Goal: Transaction & Acquisition: Book appointment/travel/reservation

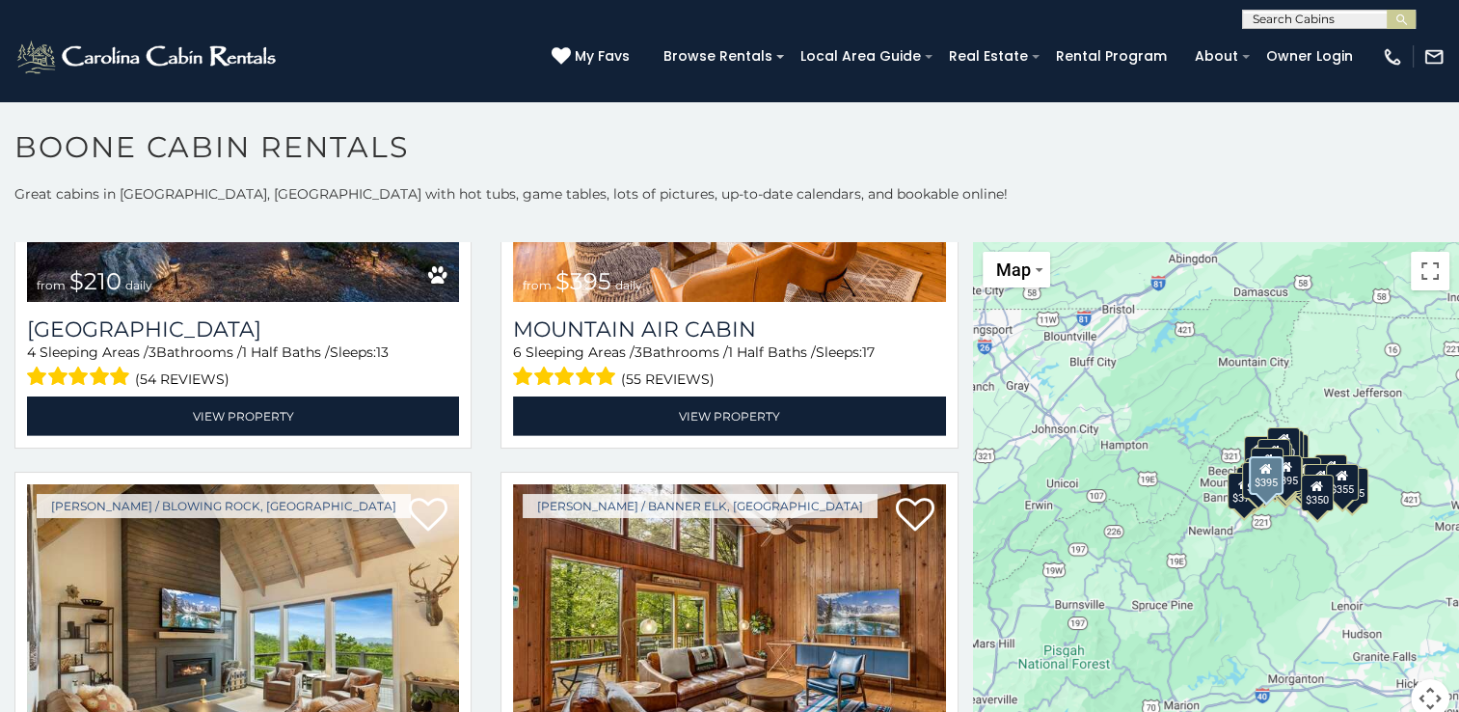
scroll to position [6077, 0]
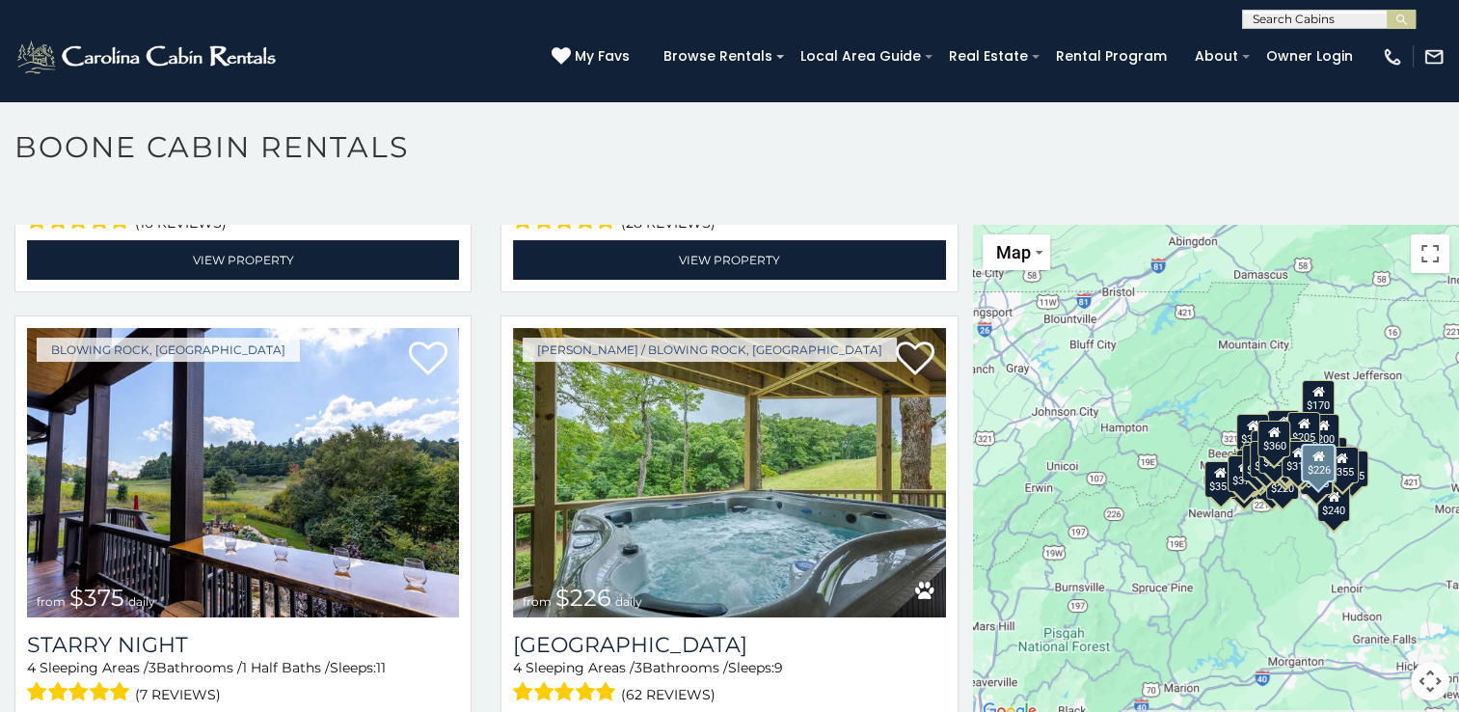
scroll to position [8955, 0]
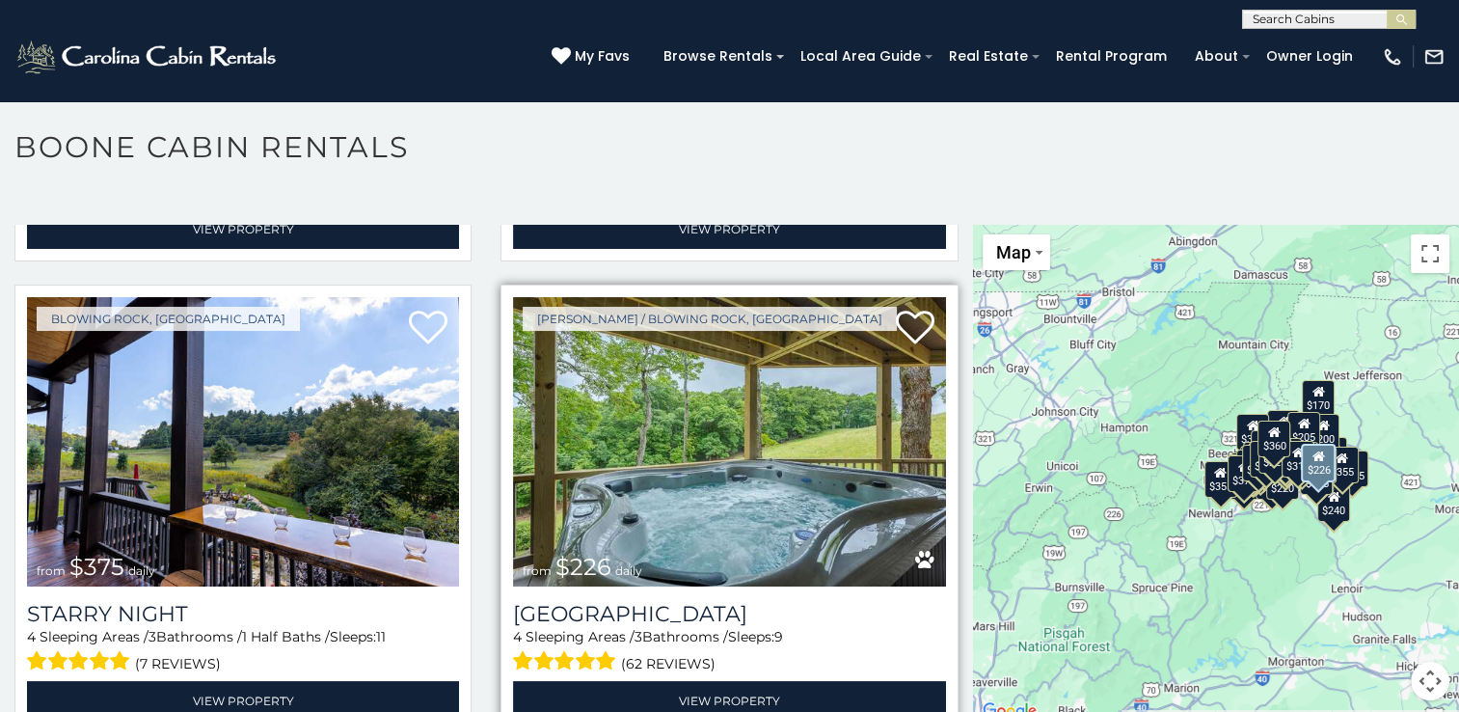
click at [749, 388] on img at bounding box center [729, 441] width 432 height 289
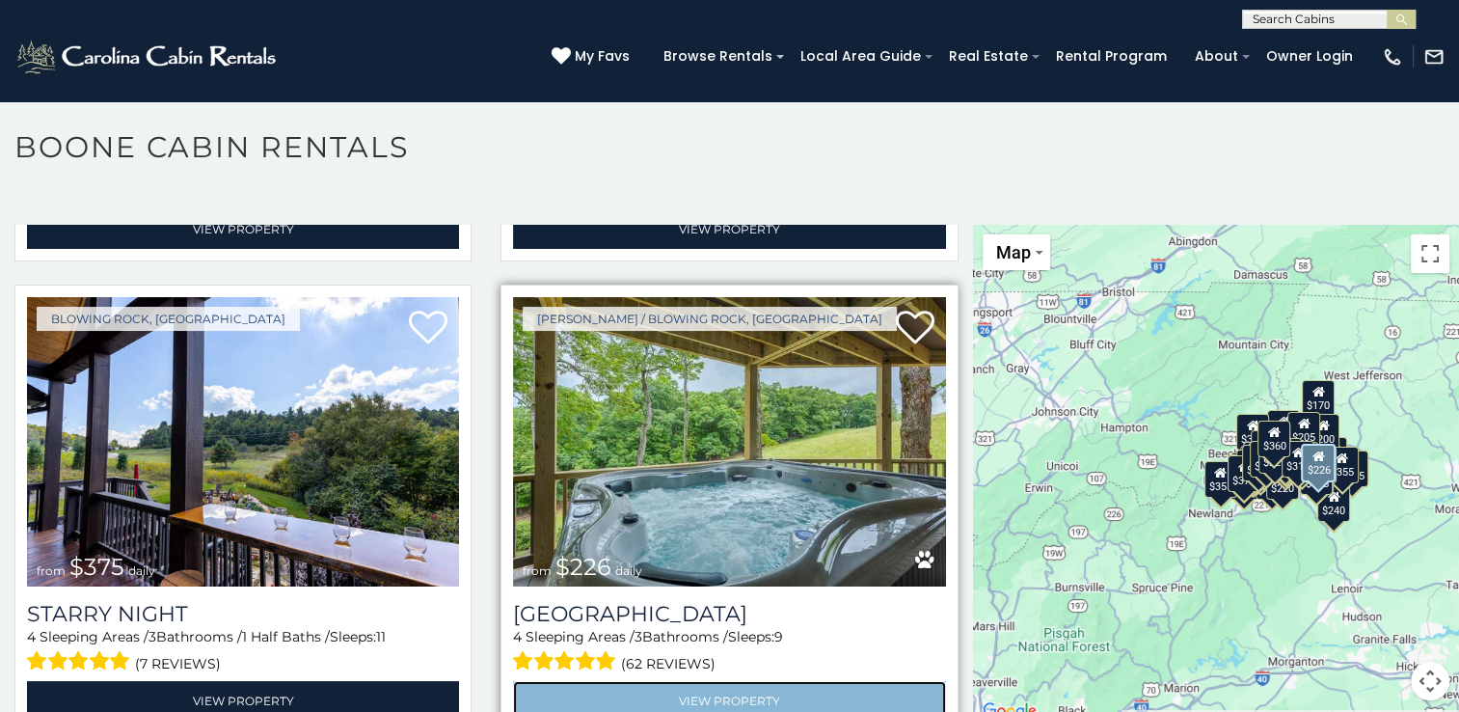
click at [728, 681] on link "View Property" at bounding box center [729, 701] width 432 height 40
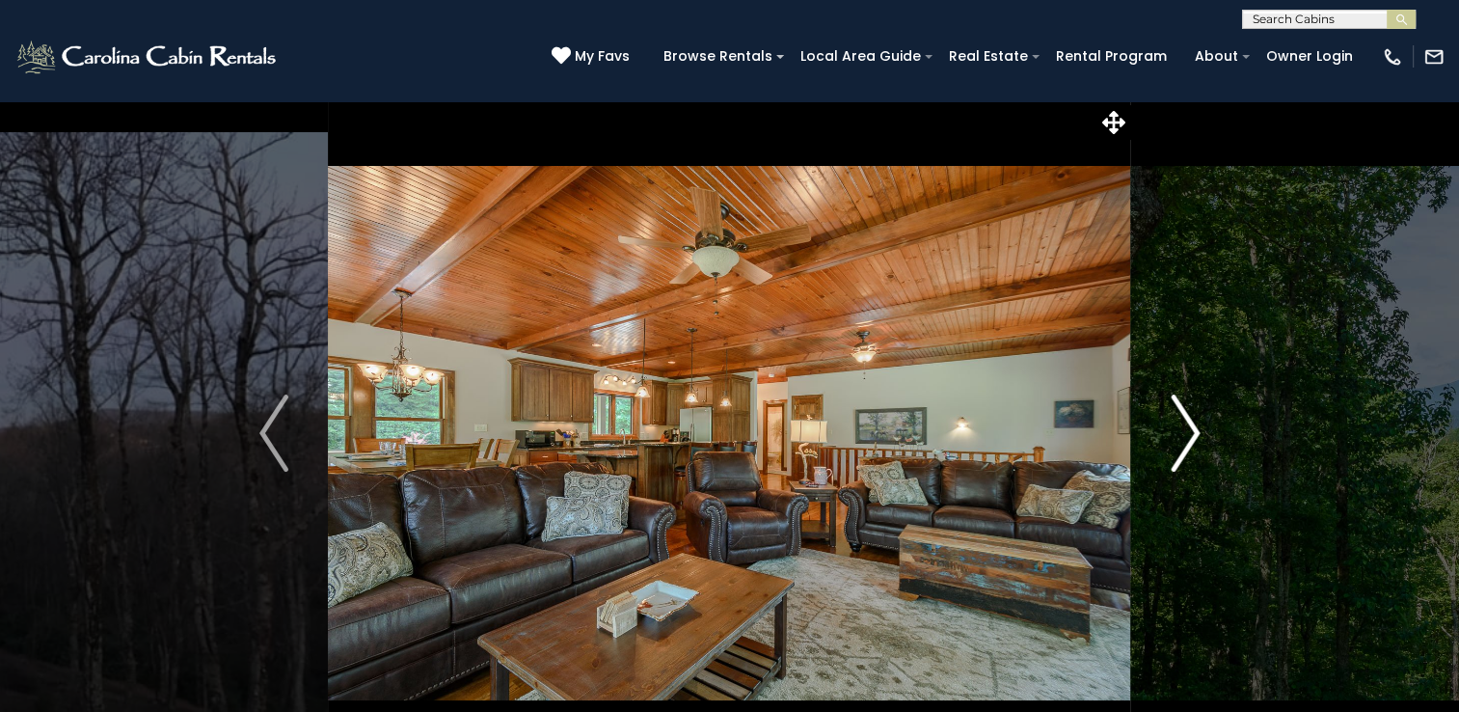
click at [1191, 430] on img "Next" at bounding box center [1185, 432] width 29 height 77
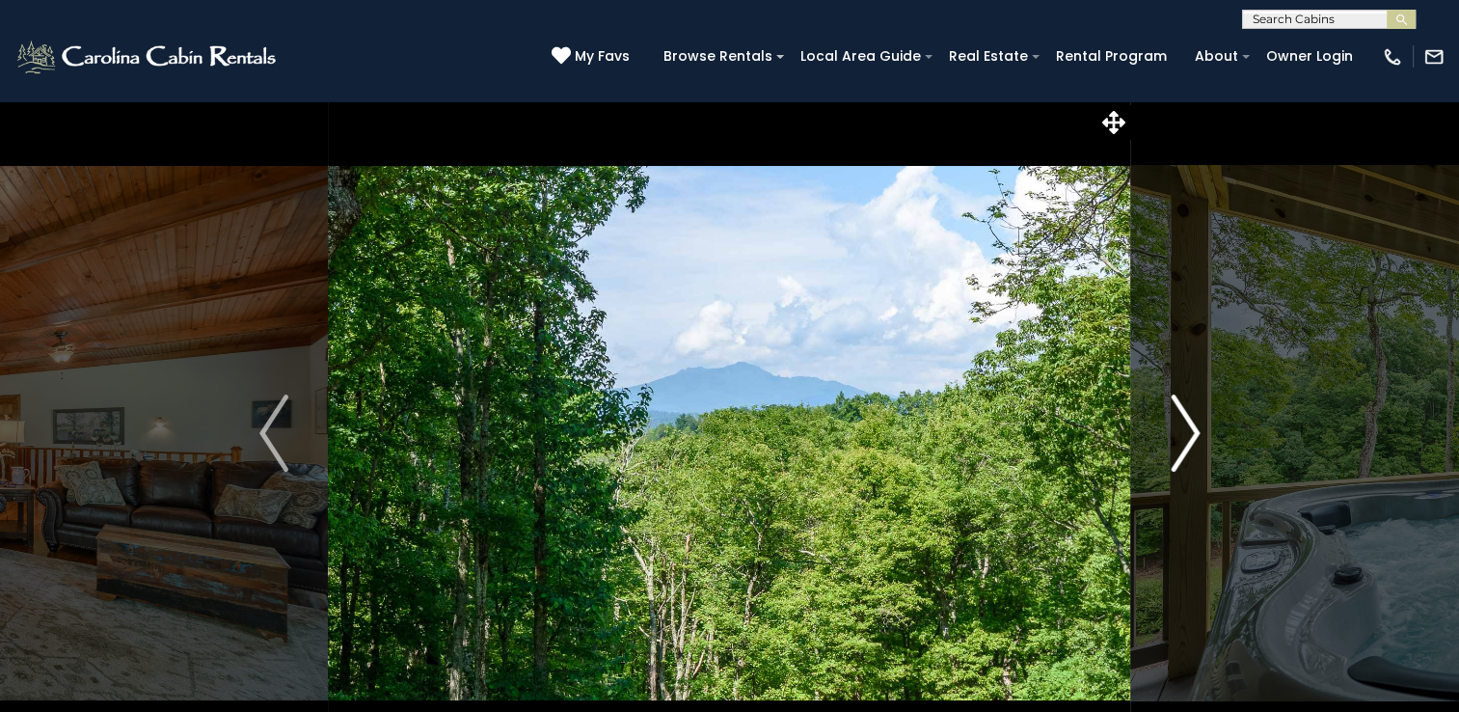
click at [1191, 430] on img "Next" at bounding box center [1185, 432] width 29 height 77
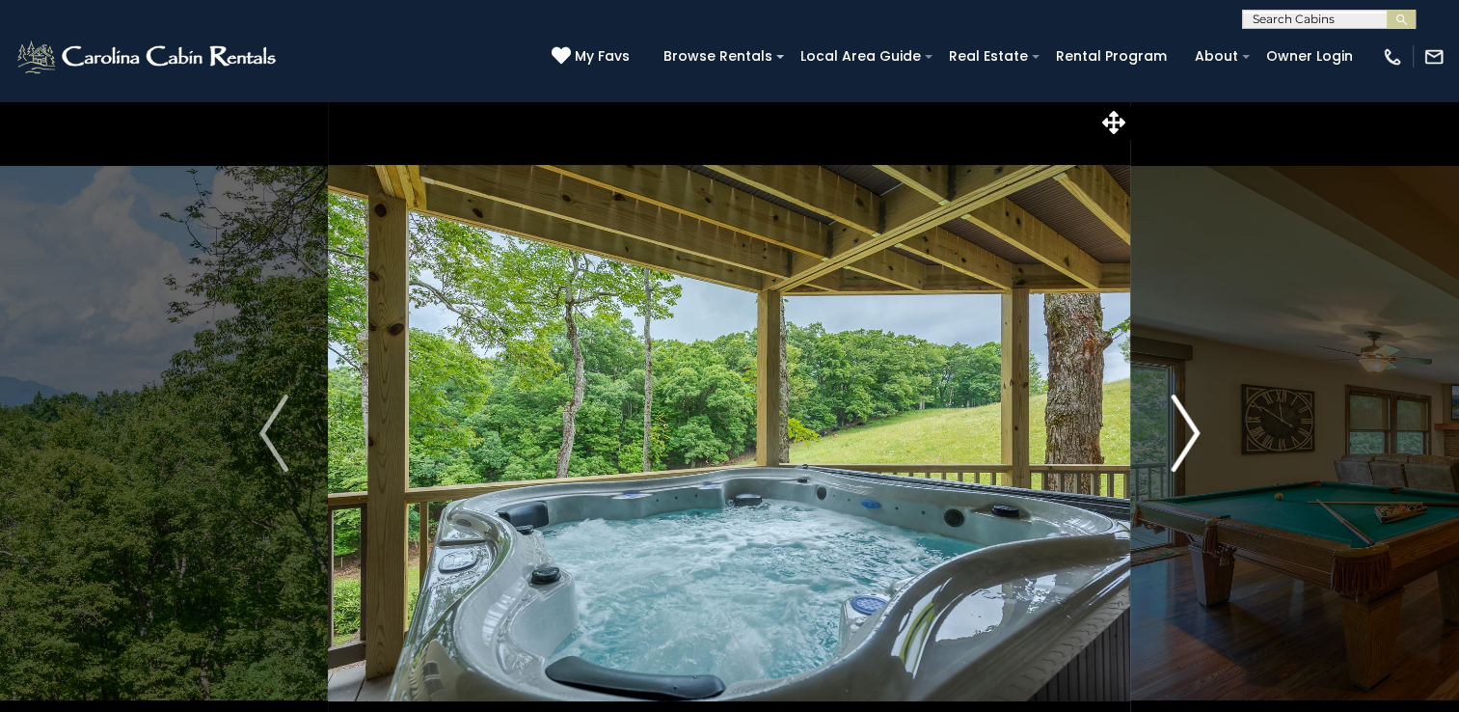
click at [1191, 430] on img "Next" at bounding box center [1185, 432] width 29 height 77
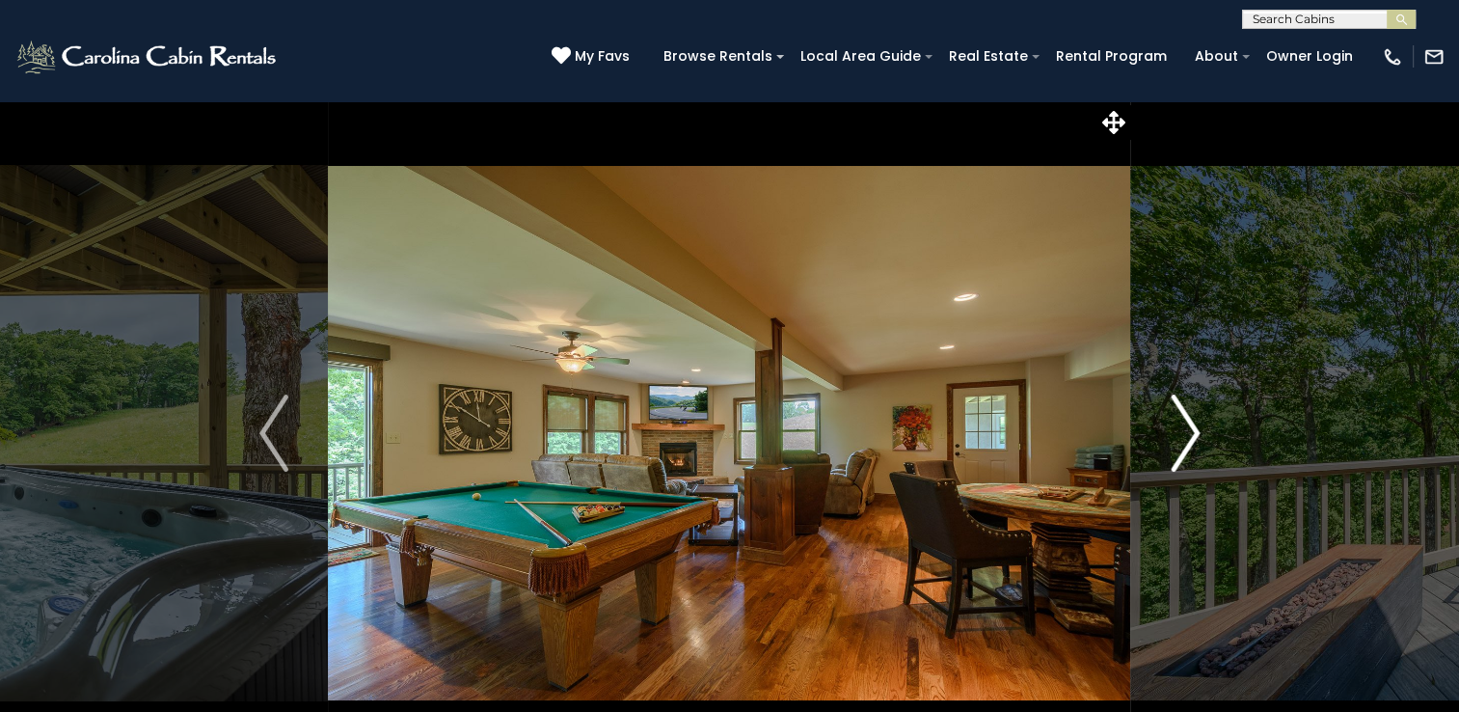
click at [1191, 430] on img "Next" at bounding box center [1185, 432] width 29 height 77
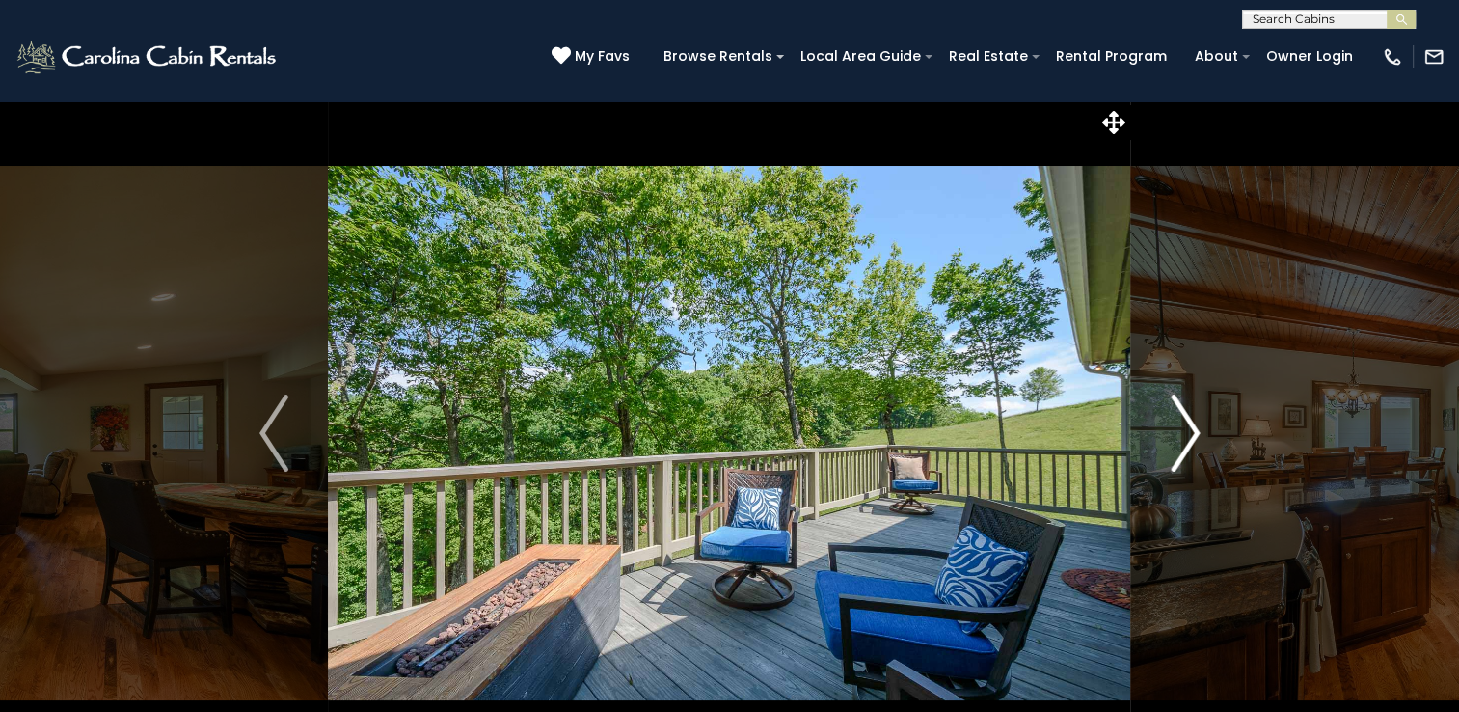
click at [1191, 430] on img "Next" at bounding box center [1185, 432] width 29 height 77
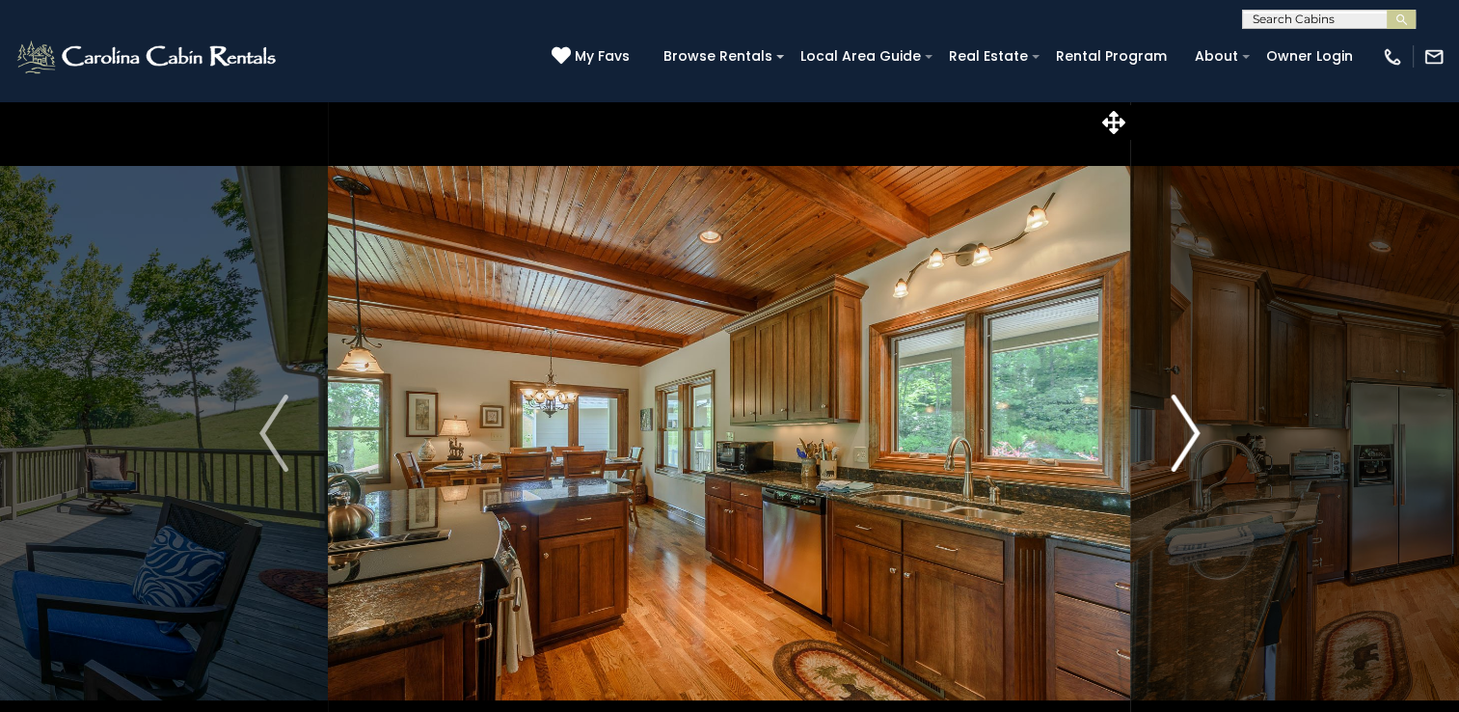
click at [1191, 430] on img "Next" at bounding box center [1185, 432] width 29 height 77
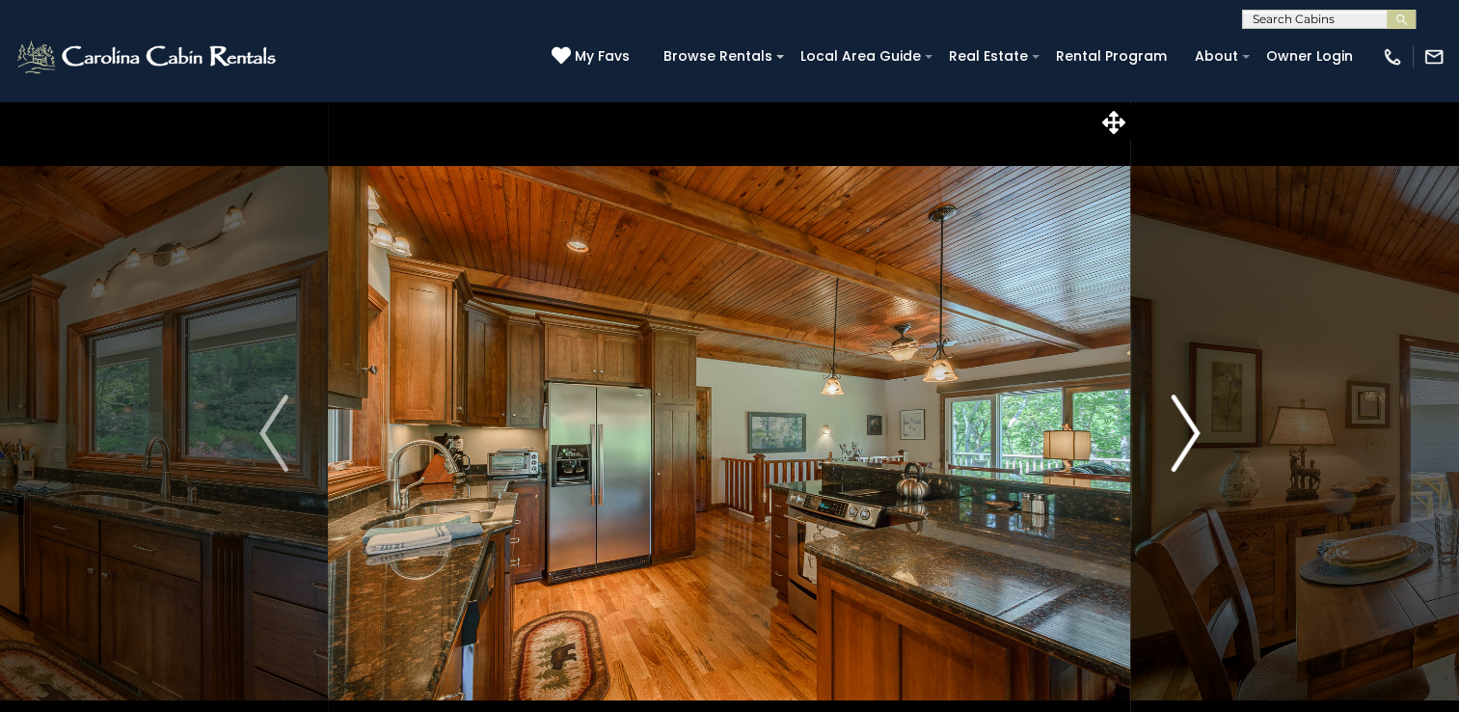
click at [1191, 430] on img "Next" at bounding box center [1185, 432] width 29 height 77
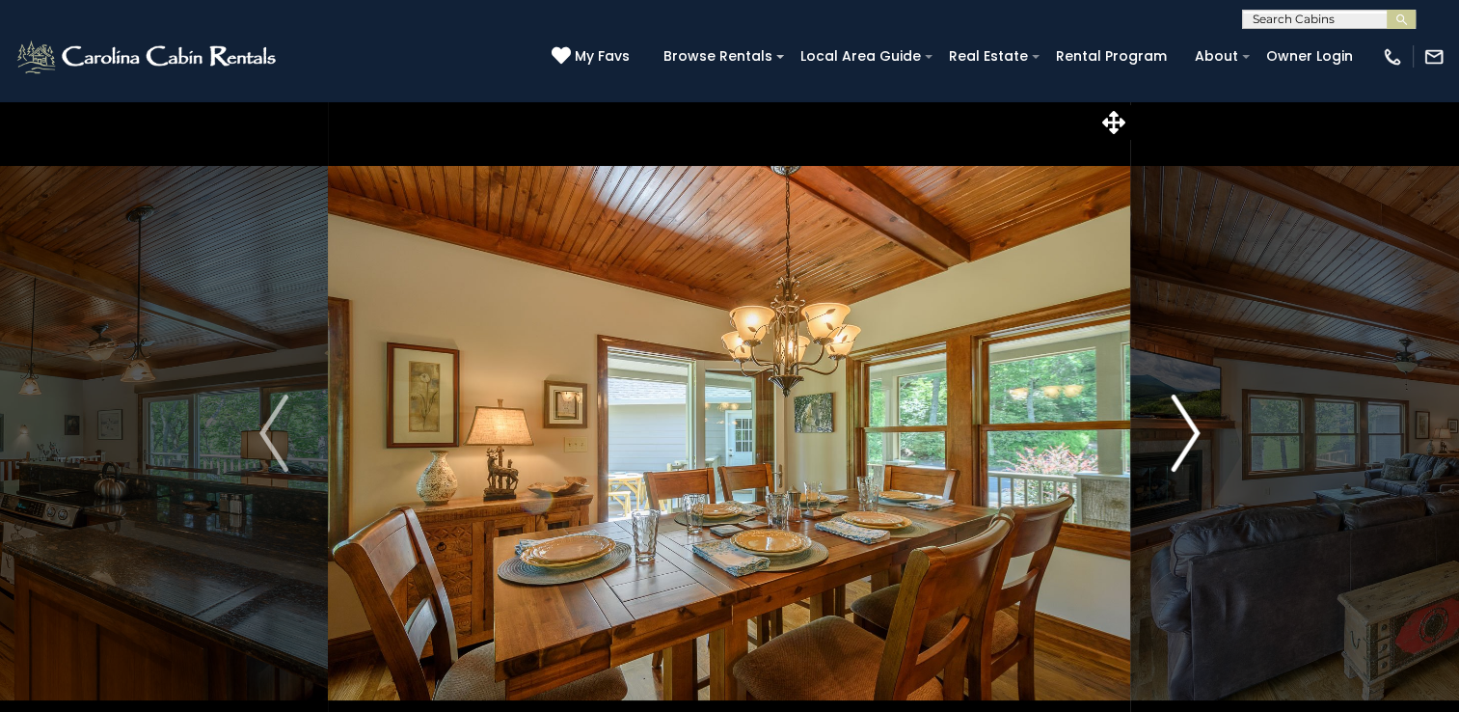
click at [1191, 430] on img "Next" at bounding box center [1185, 432] width 29 height 77
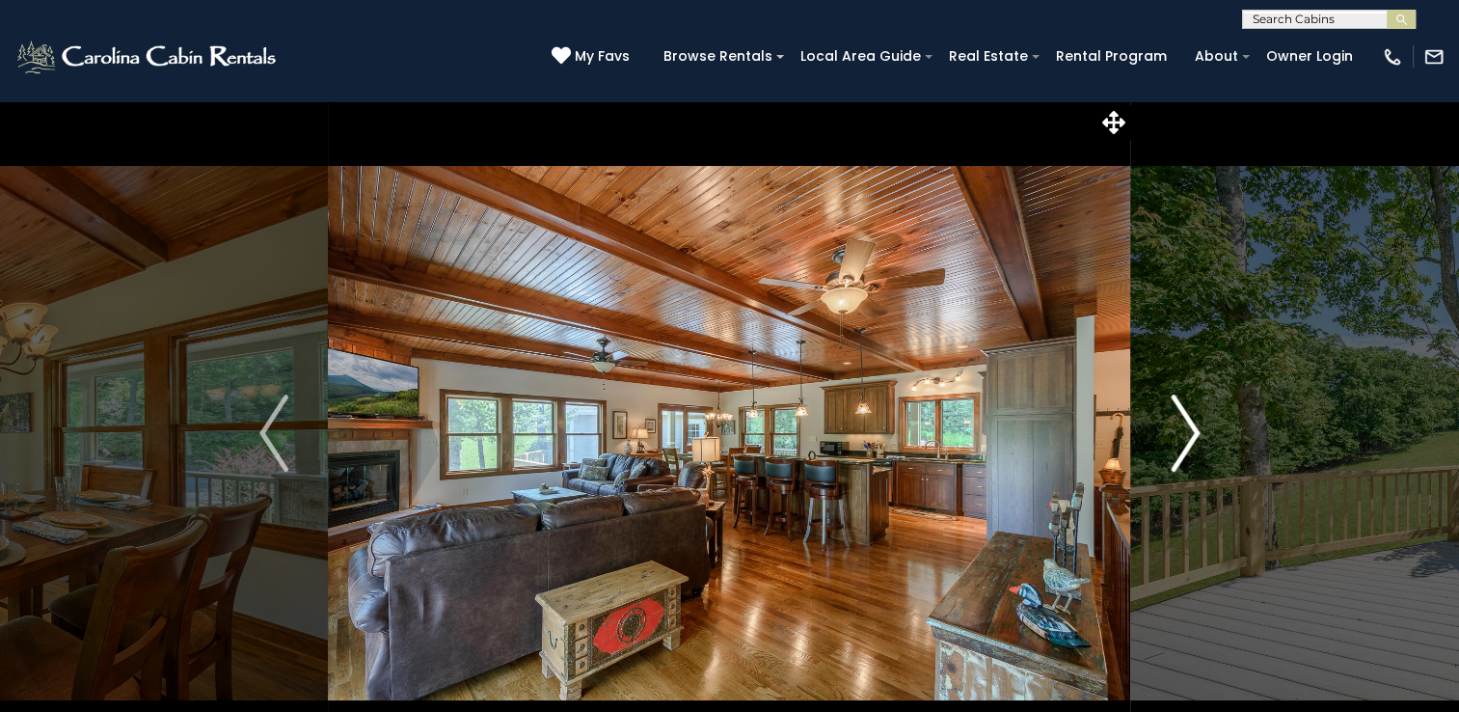
click at [1191, 430] on img "Next" at bounding box center [1185, 432] width 29 height 77
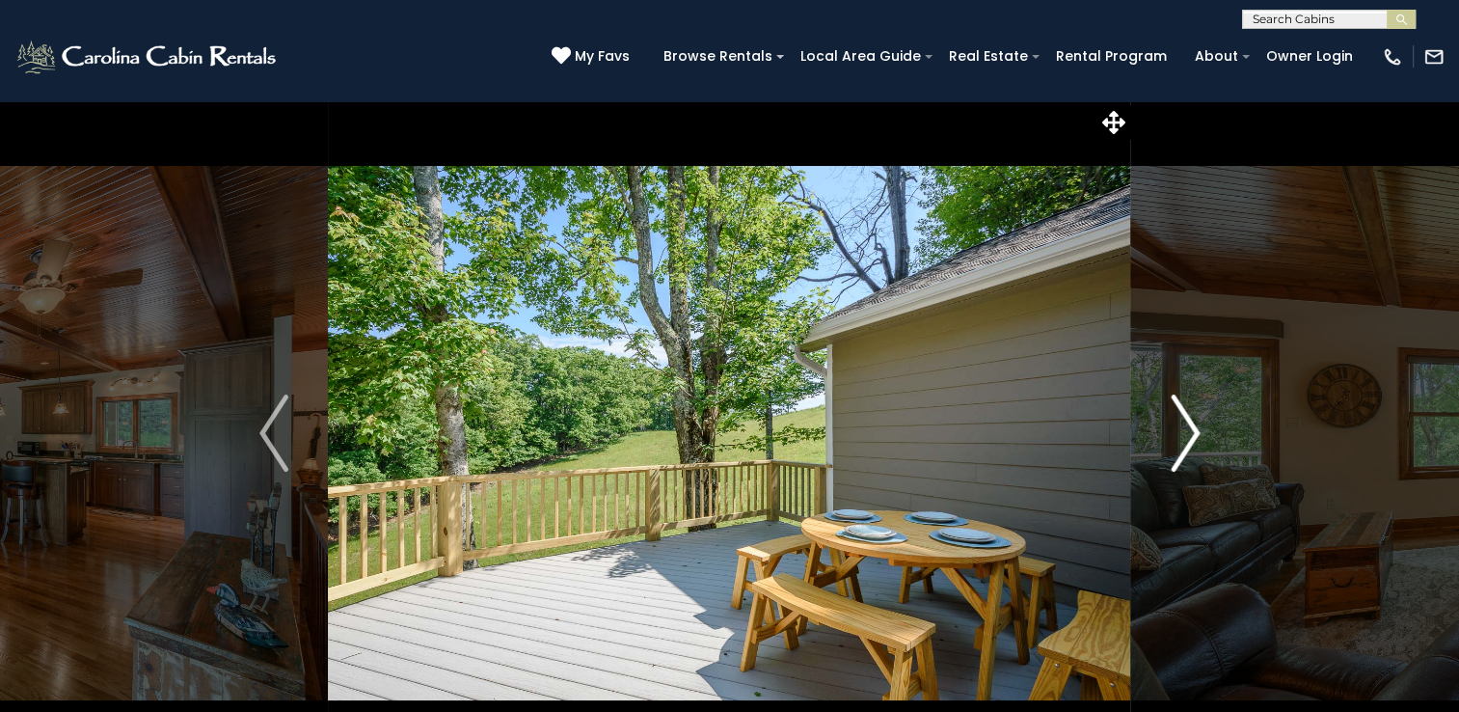
click at [1191, 430] on img "Next" at bounding box center [1185, 432] width 29 height 77
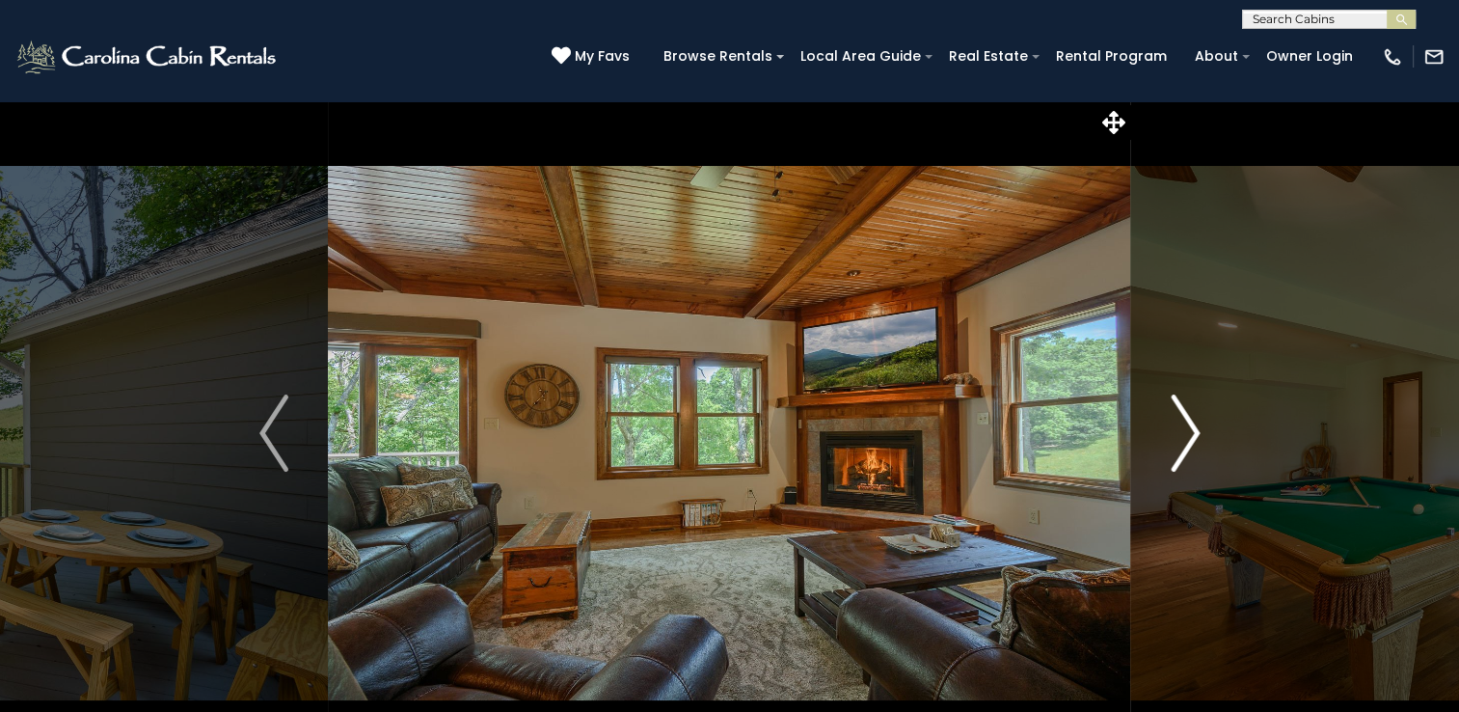
click at [1191, 430] on img "Next" at bounding box center [1185, 432] width 29 height 77
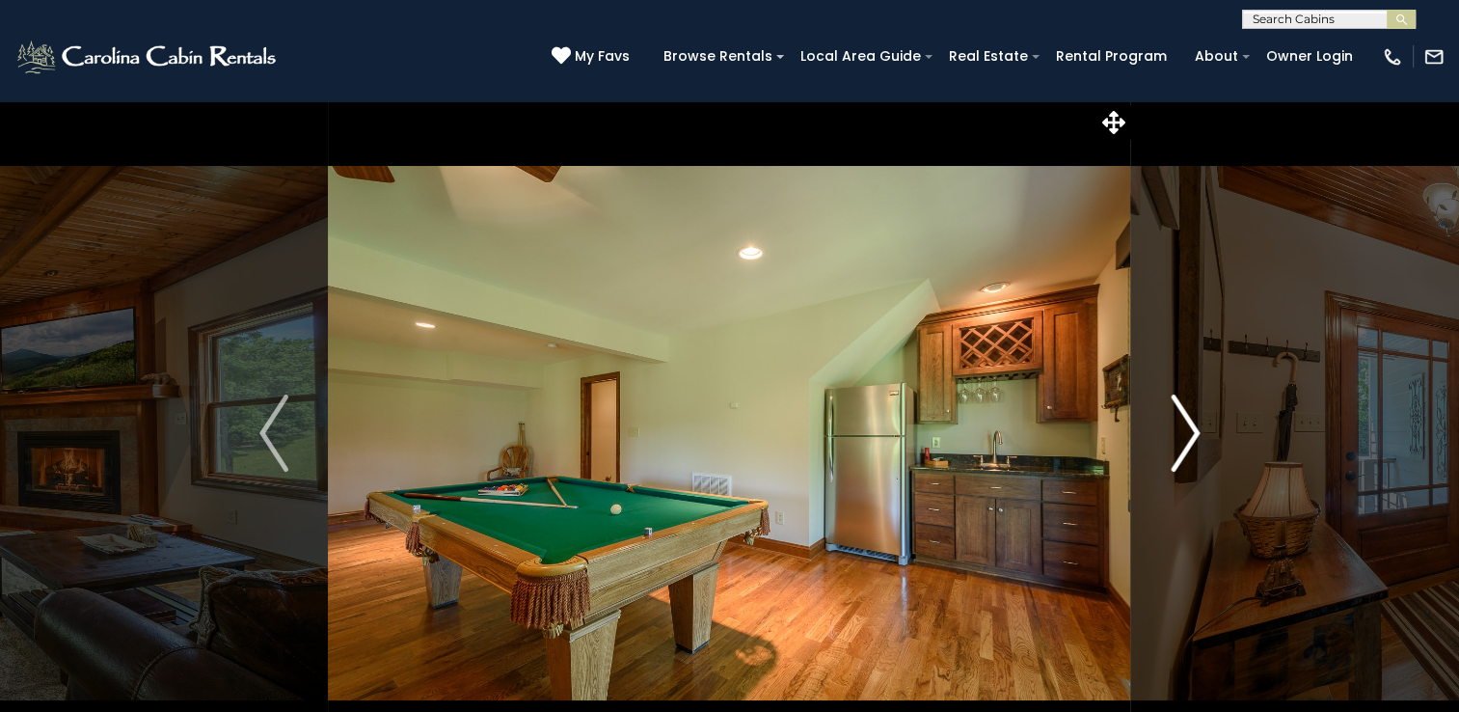
click at [1191, 430] on img "Next" at bounding box center [1185, 432] width 29 height 77
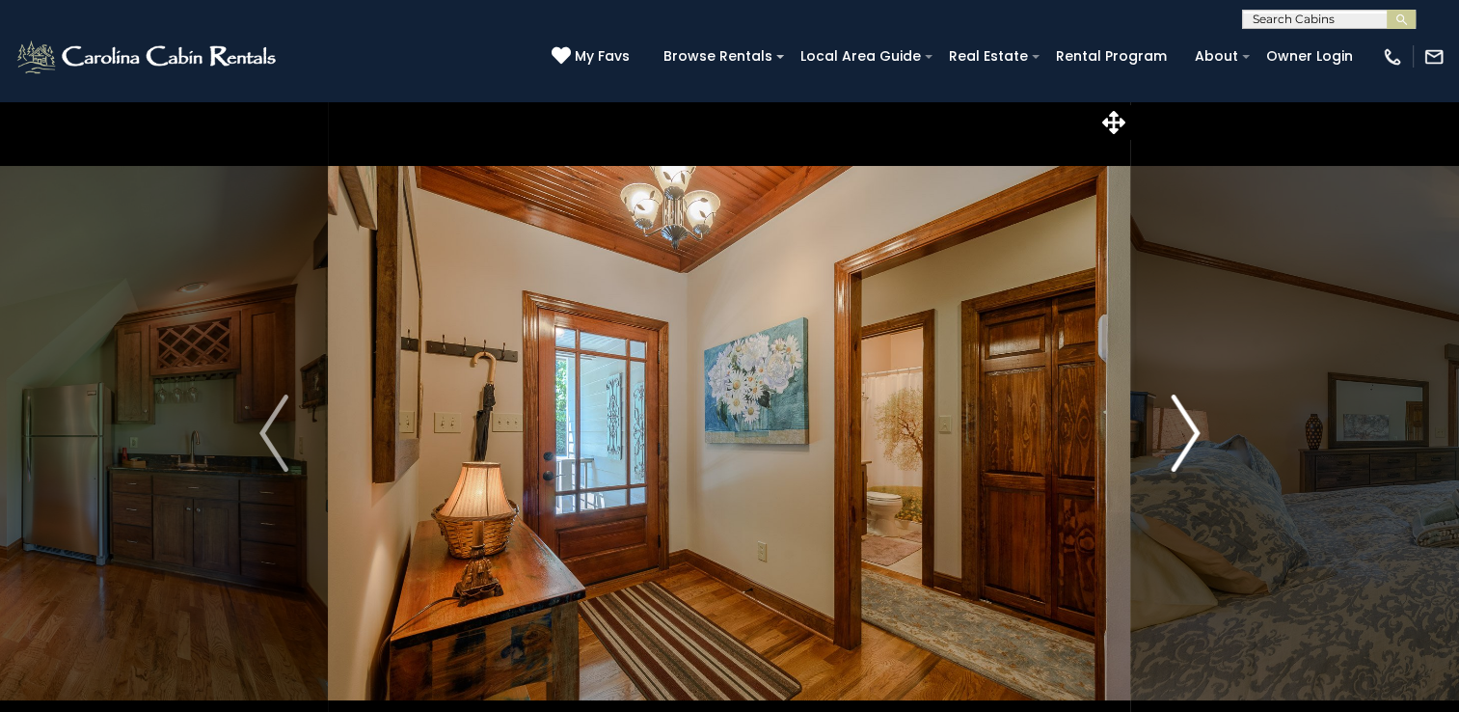
click at [1188, 428] on img "Next" at bounding box center [1185, 432] width 29 height 77
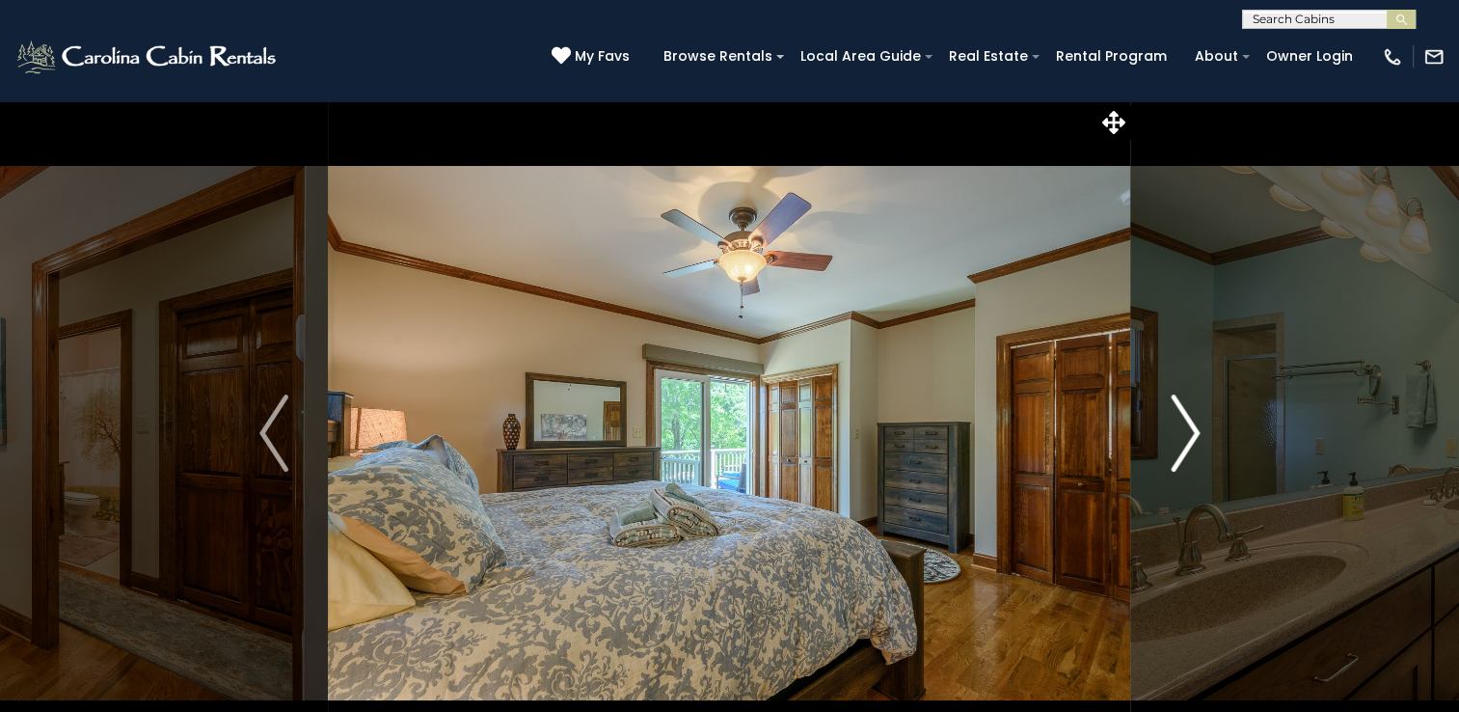
click at [1188, 428] on img "Next" at bounding box center [1185, 432] width 29 height 77
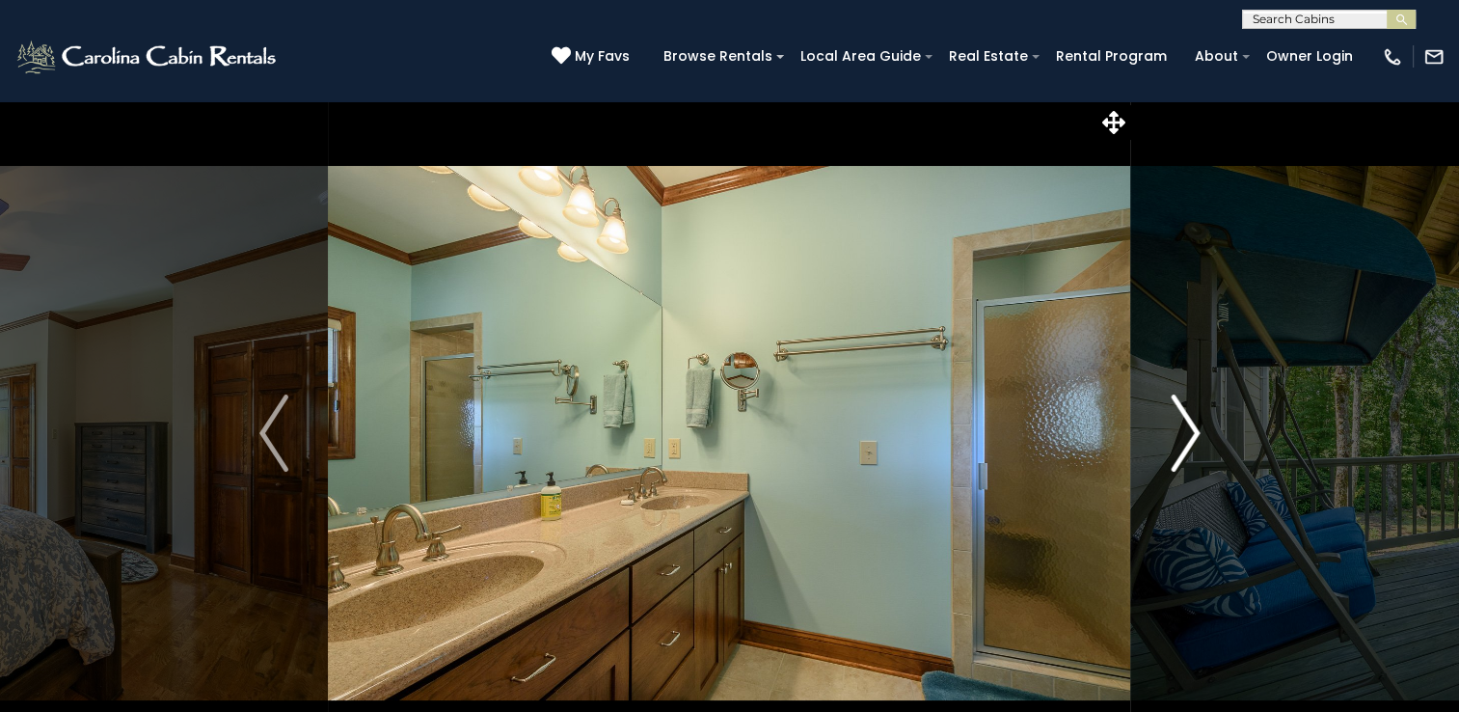
click at [1186, 428] on img "Next" at bounding box center [1185, 432] width 29 height 77
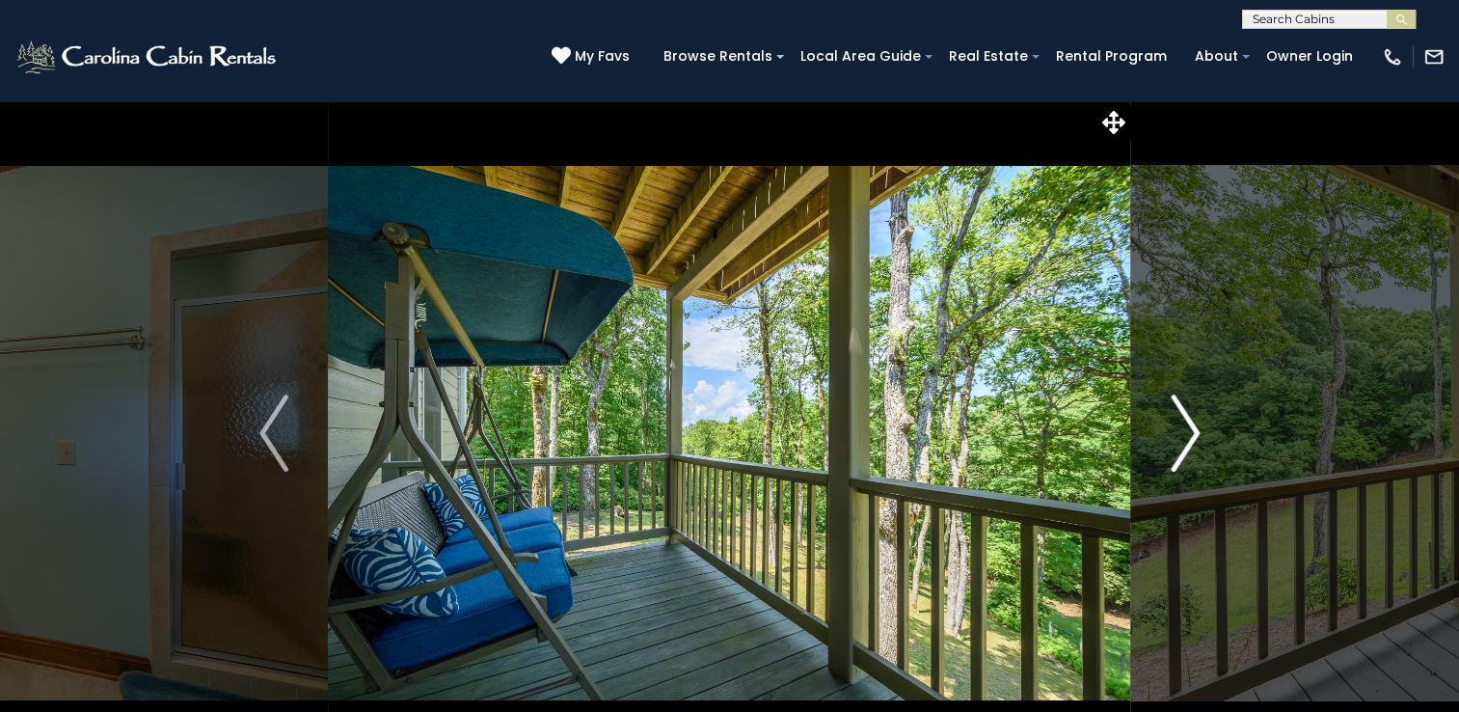
click at [1186, 428] on img "Next" at bounding box center [1185, 432] width 29 height 77
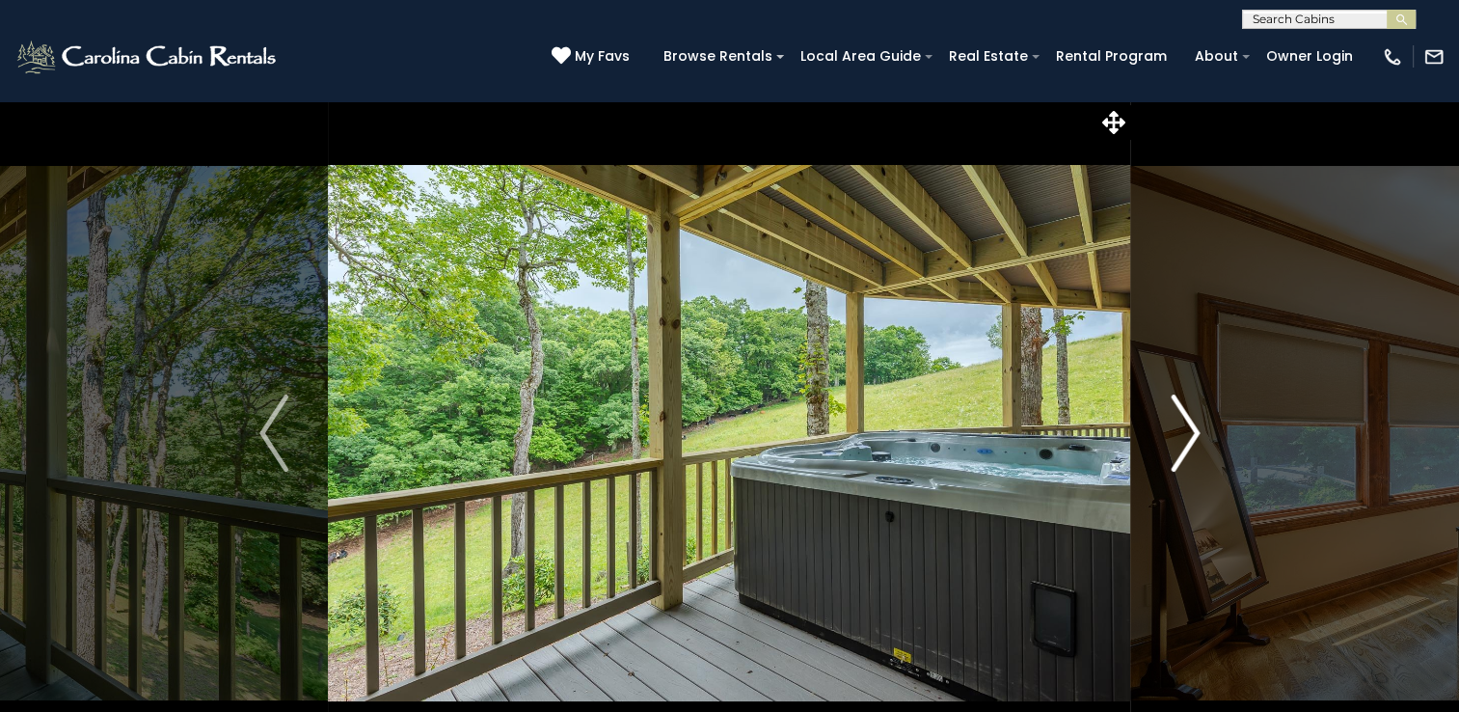
click at [1185, 427] on img "Next" at bounding box center [1185, 432] width 29 height 77
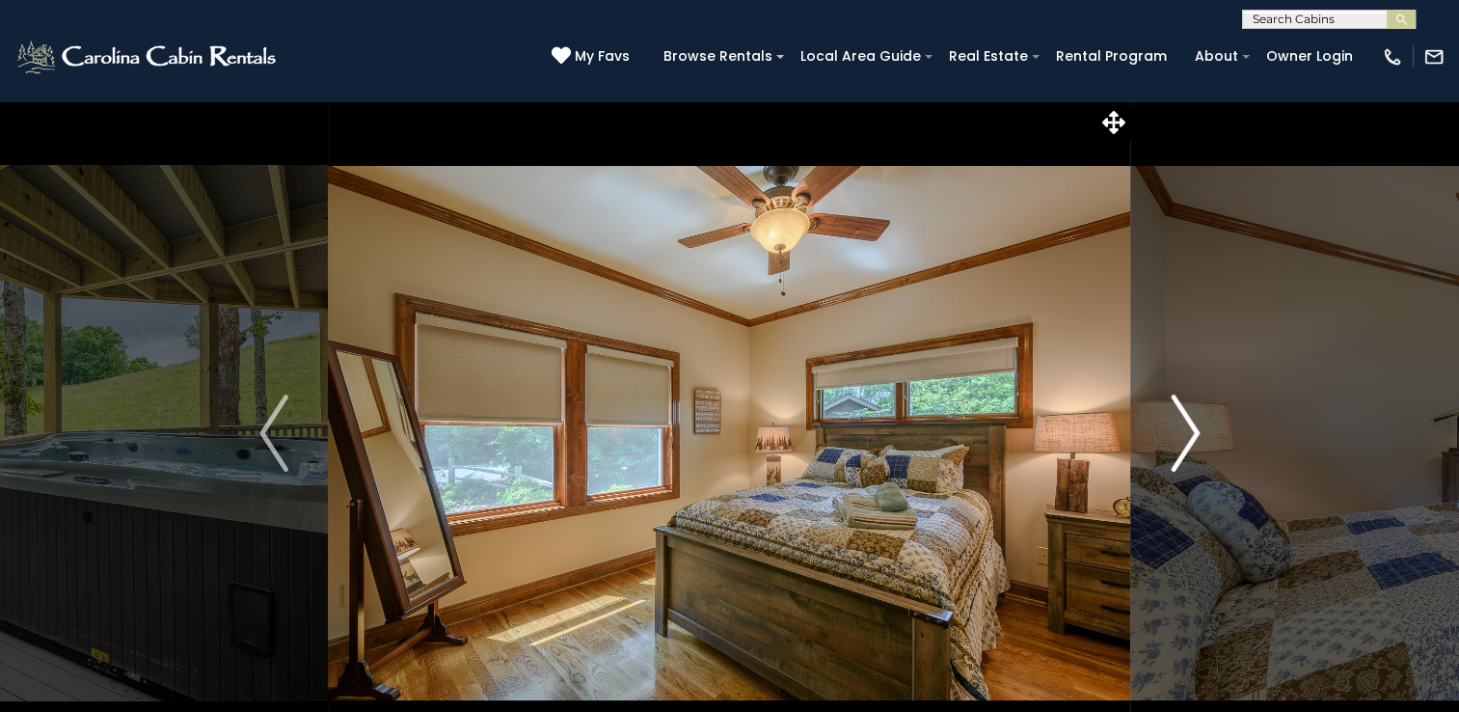
click at [1185, 427] on img "Next" at bounding box center [1185, 432] width 29 height 77
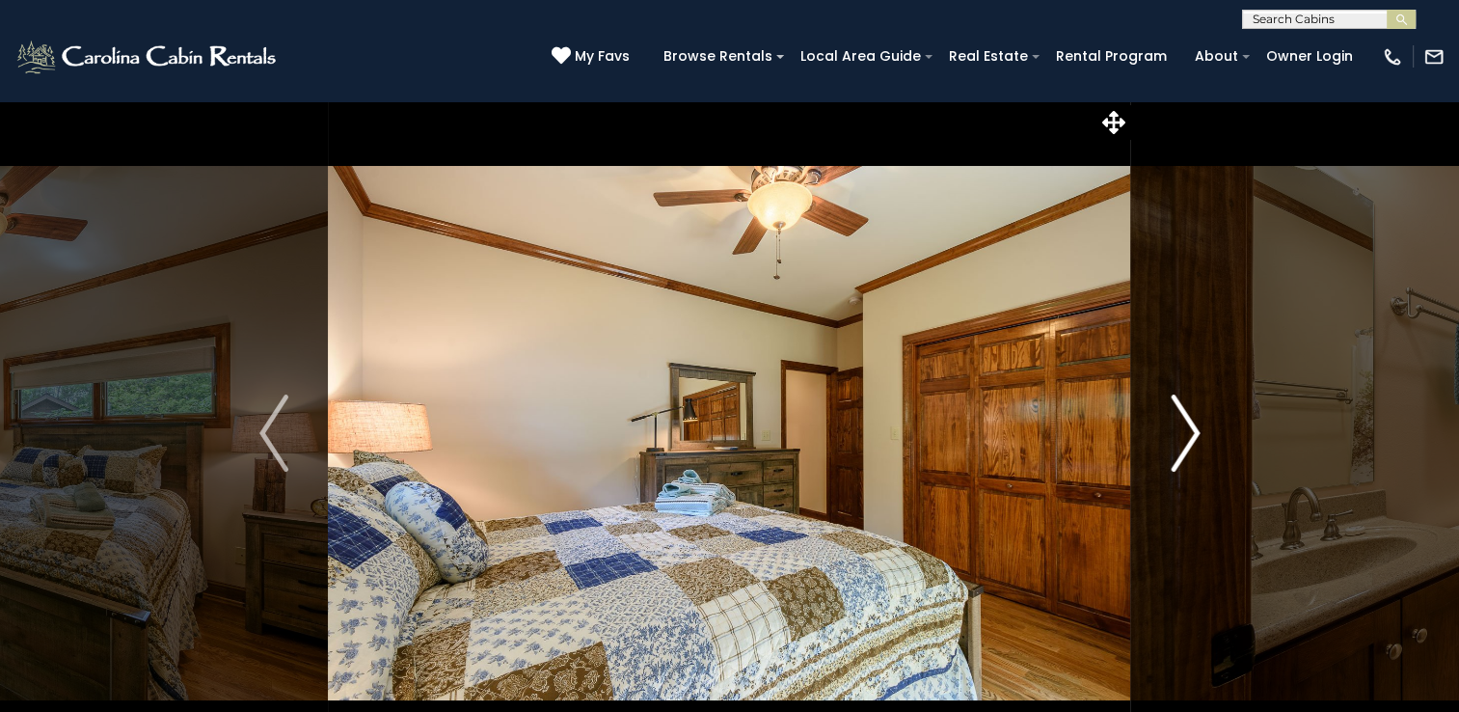
click at [1183, 426] on img "Next" at bounding box center [1185, 432] width 29 height 77
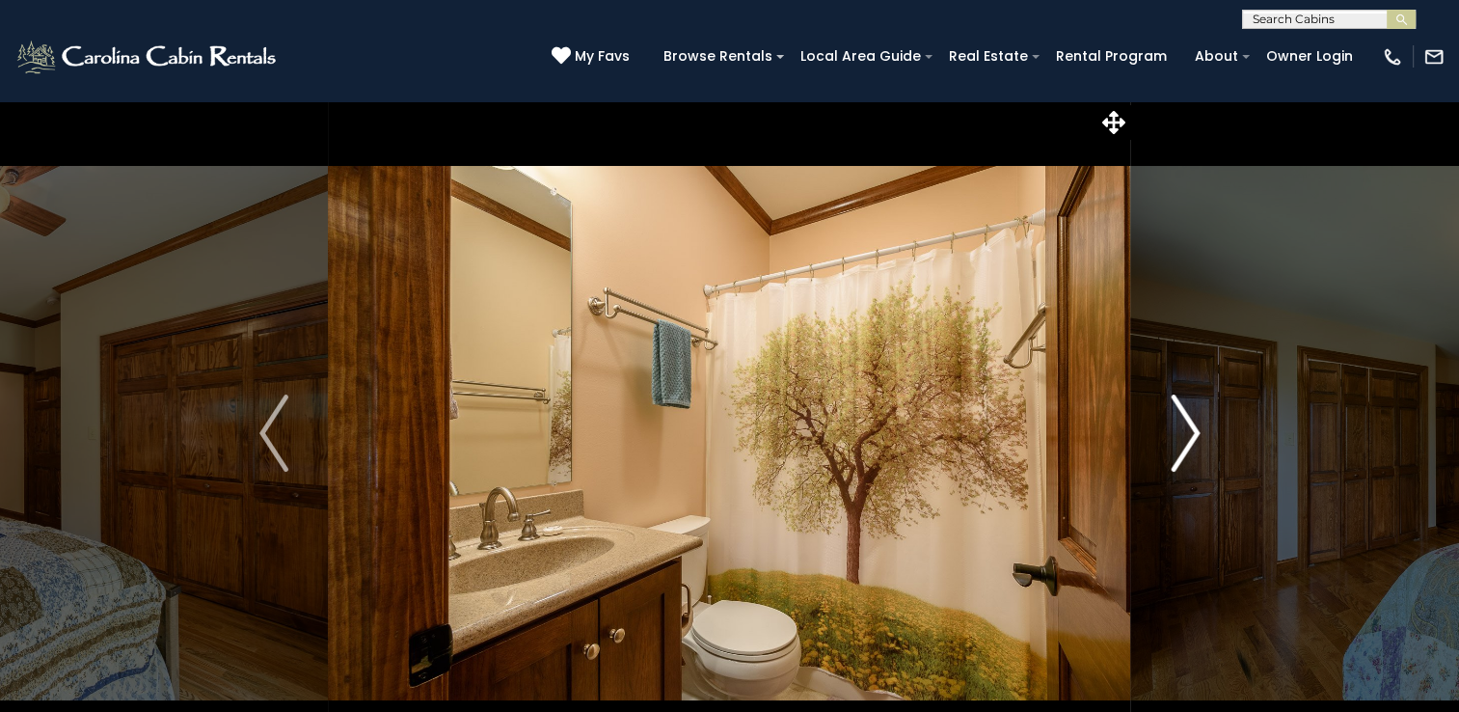
click at [1183, 426] on img "Next" at bounding box center [1185, 432] width 29 height 77
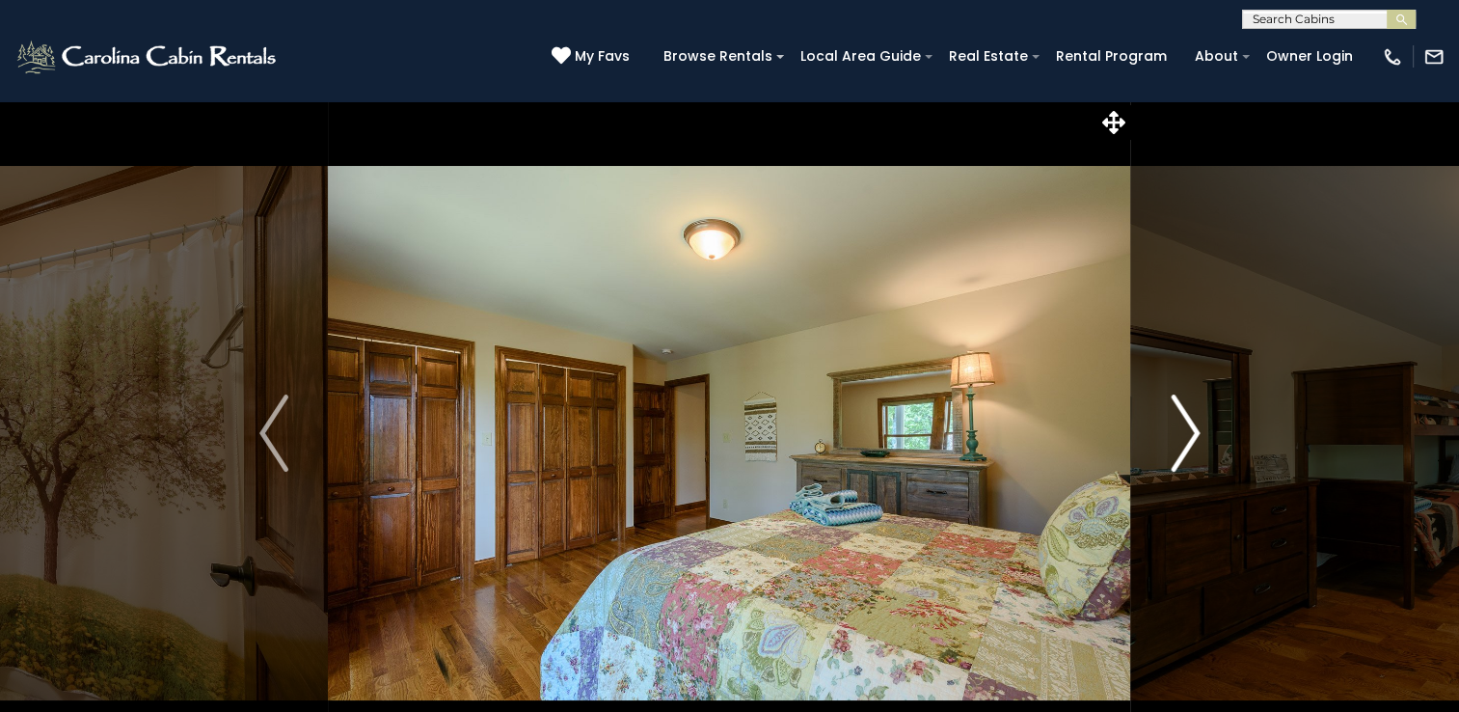
click at [1183, 426] on img "Next" at bounding box center [1185, 432] width 29 height 77
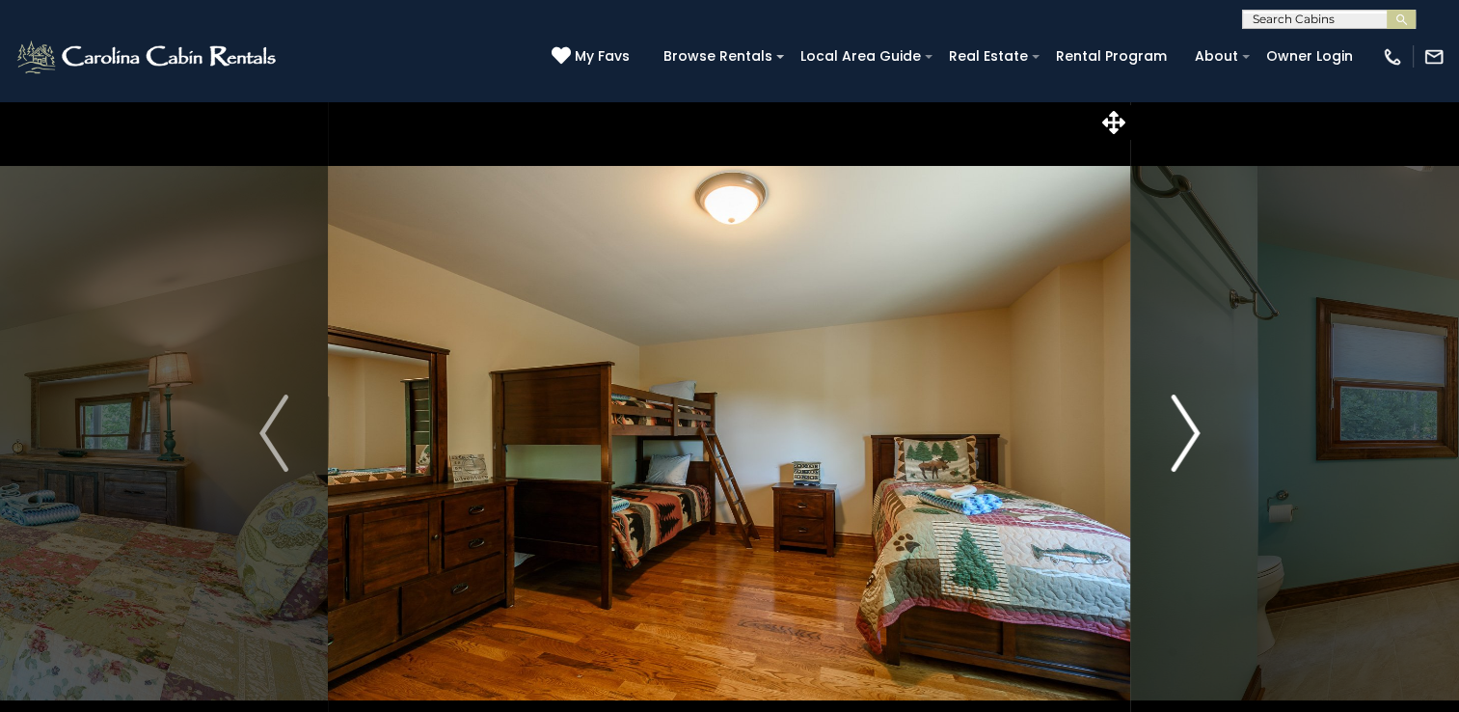
click at [1182, 424] on img "Next" at bounding box center [1185, 432] width 29 height 77
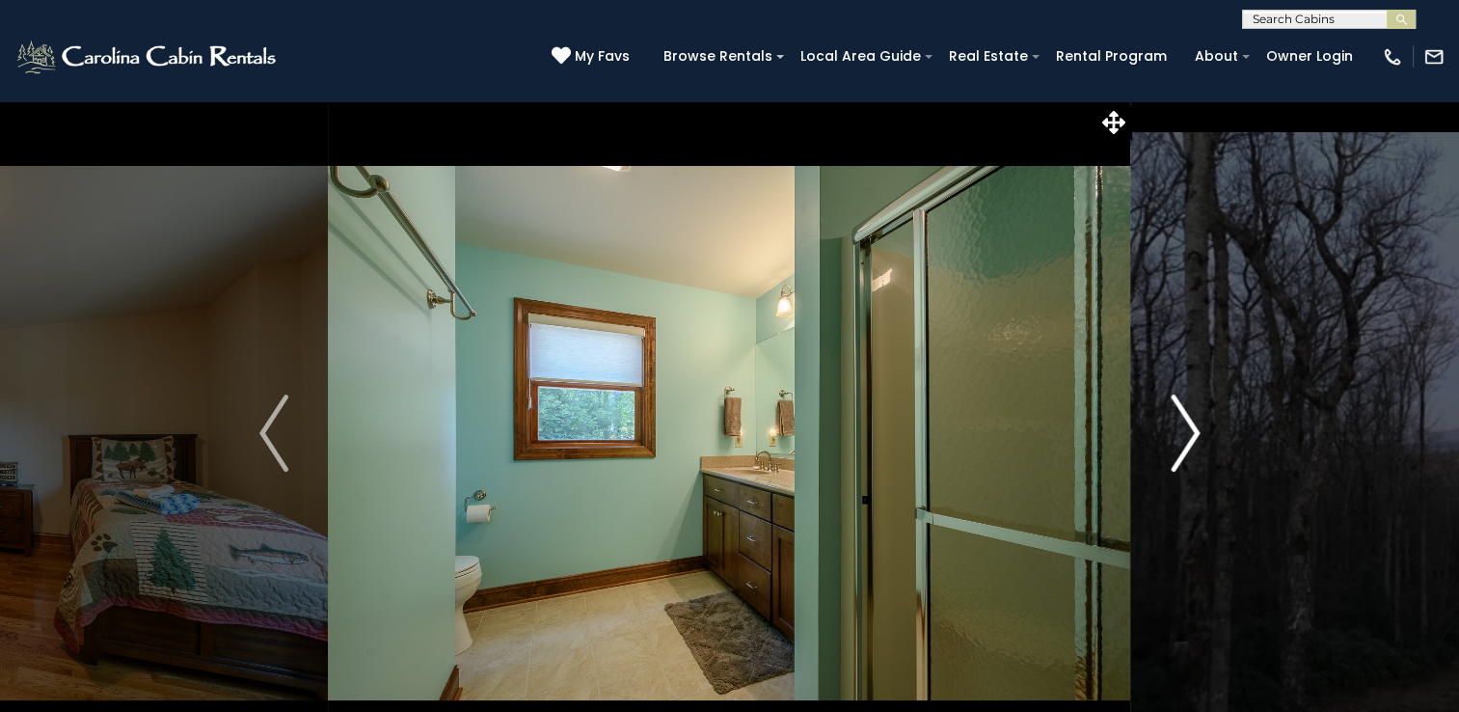
click at [1187, 431] on img "Next" at bounding box center [1185, 432] width 29 height 77
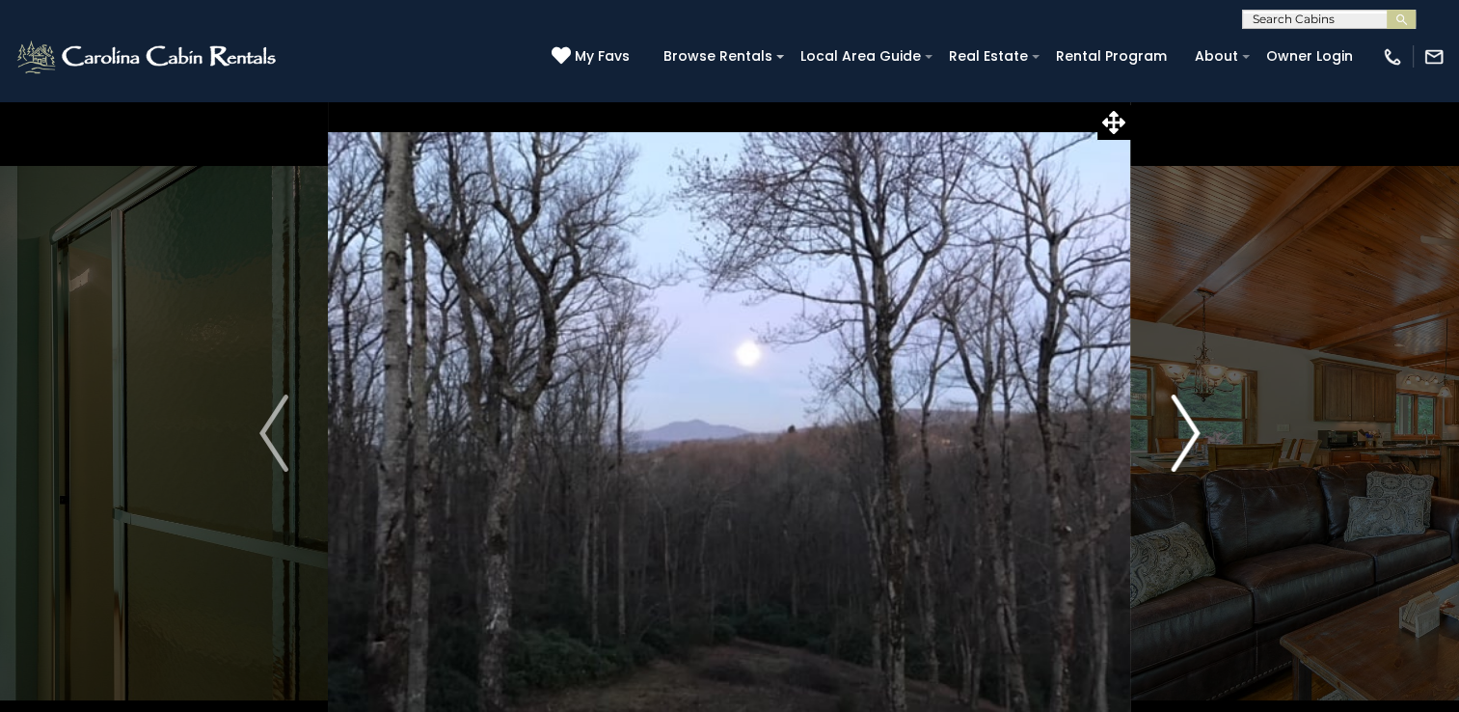
click at [1187, 431] on img "Next" at bounding box center [1185, 432] width 29 height 77
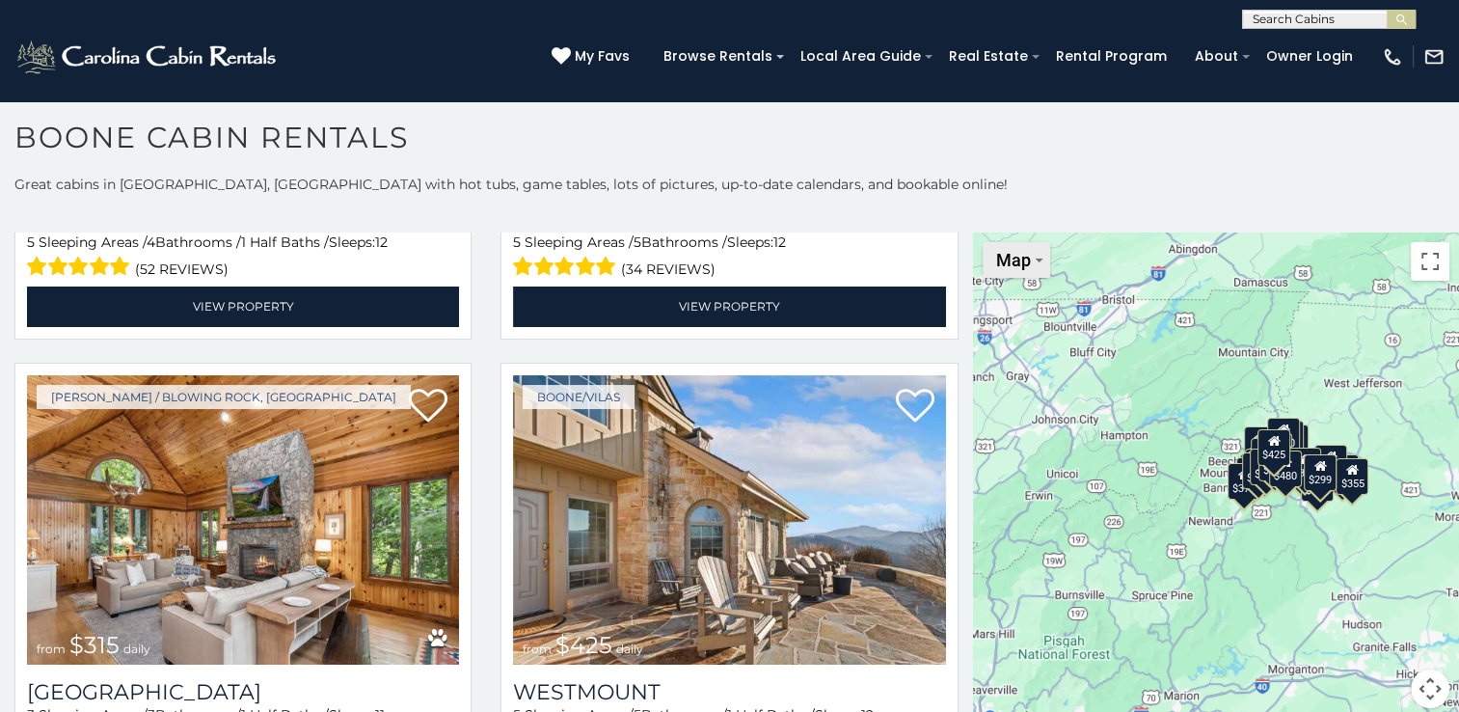
click at [1036, 258] on img "Change map style" at bounding box center [1039, 260] width 7 height 4
click at [1144, 416] on div "$349 $480 $315 $425 $565 $355 $635 $675 $930 $400 $451 $330 $400 $485 $460 $395…" at bounding box center [1216, 481] width 486 height 499
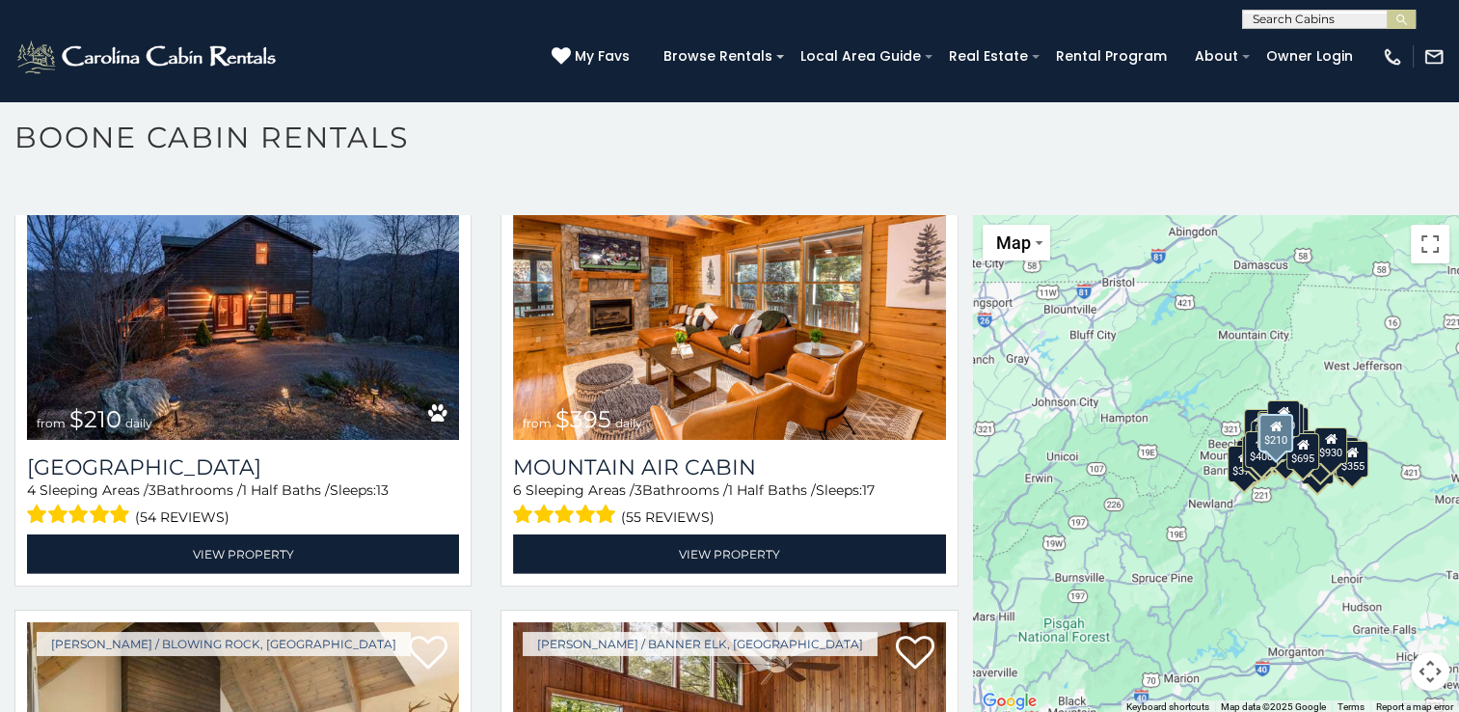
scroll to position [5691, 0]
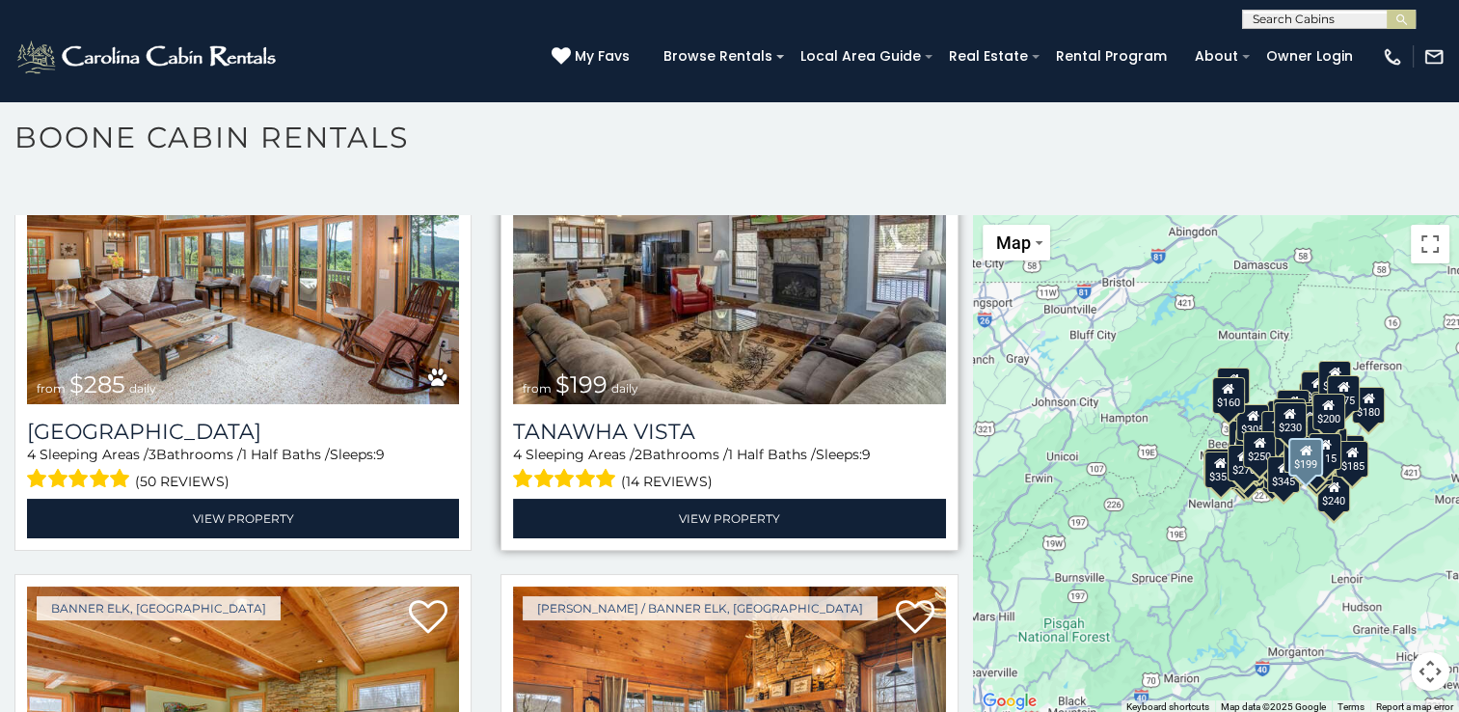
scroll to position [21933, 0]
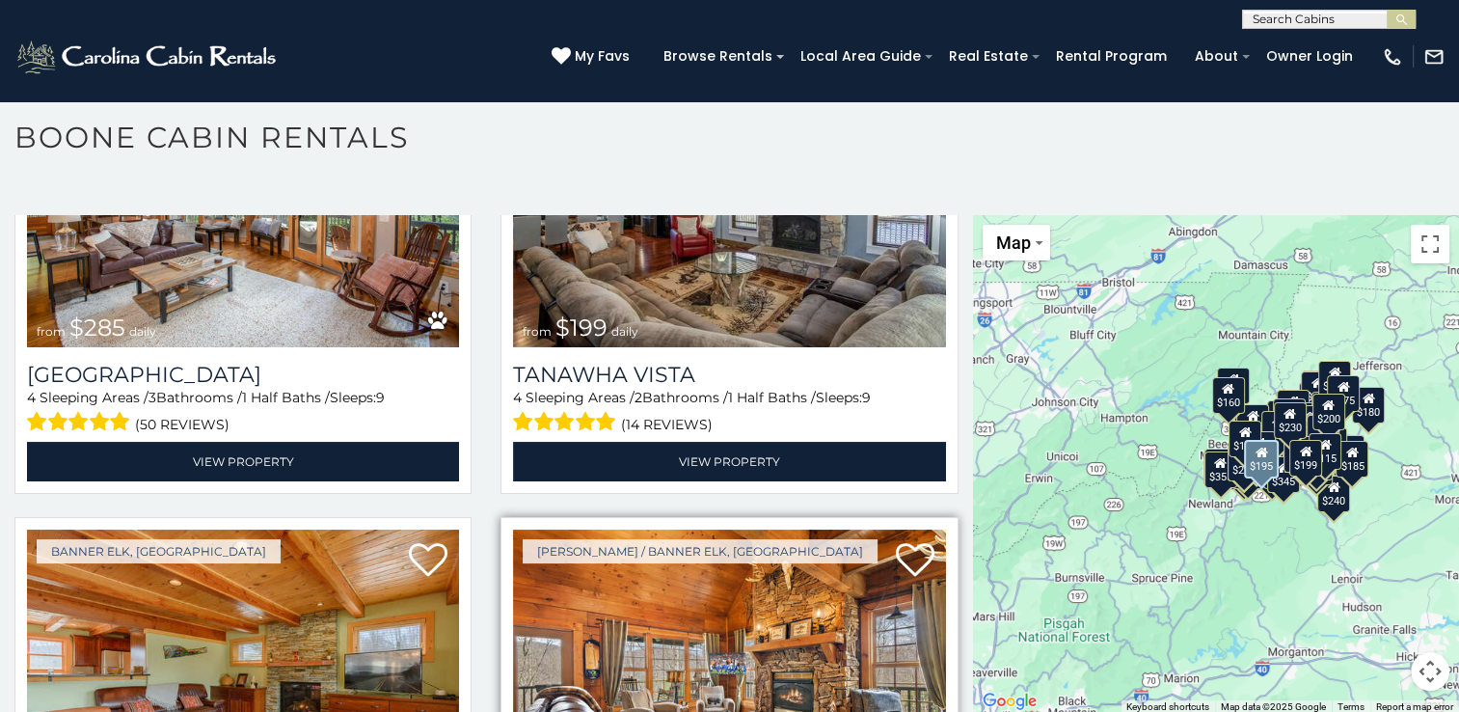
click at [656, 530] on img at bounding box center [729, 674] width 432 height 289
click at [770, 530] on img at bounding box center [729, 674] width 432 height 289
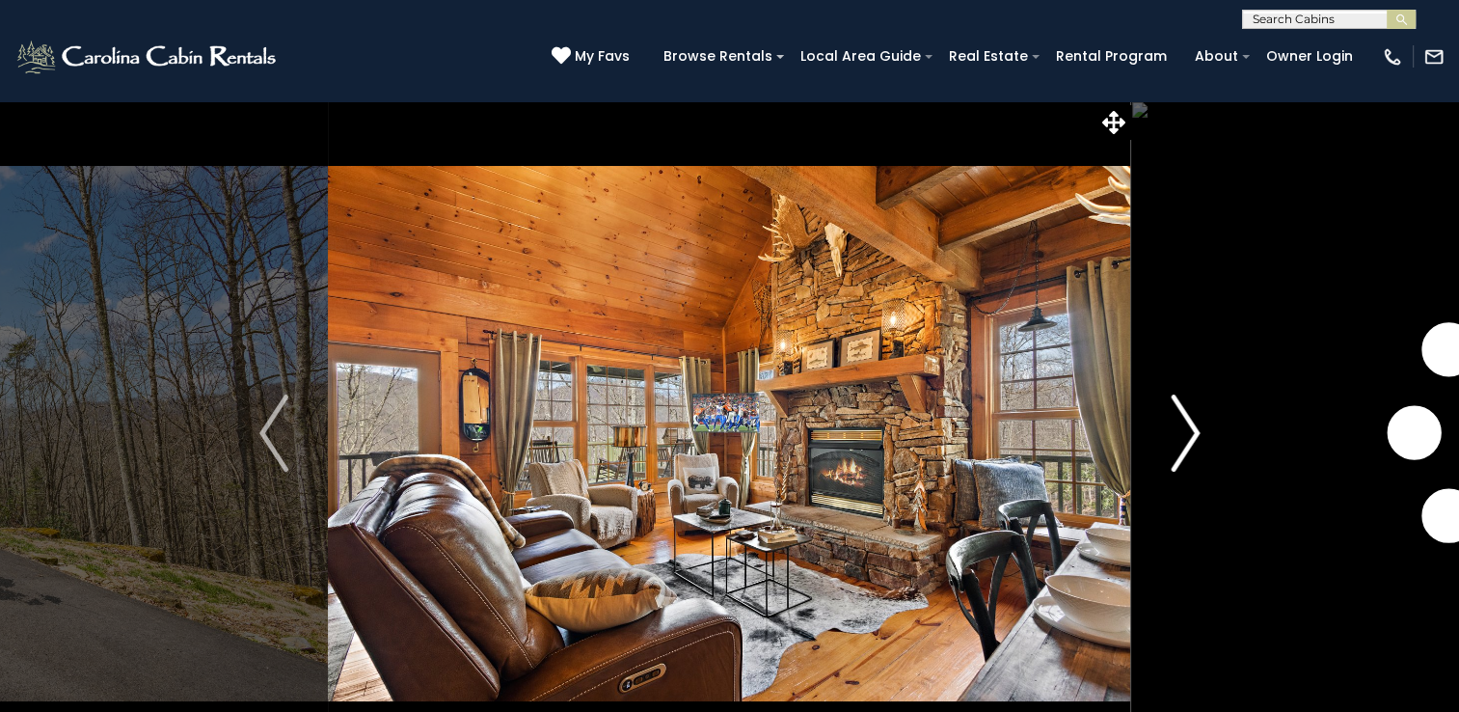
click at [1197, 428] on img "Next" at bounding box center [1185, 432] width 29 height 77
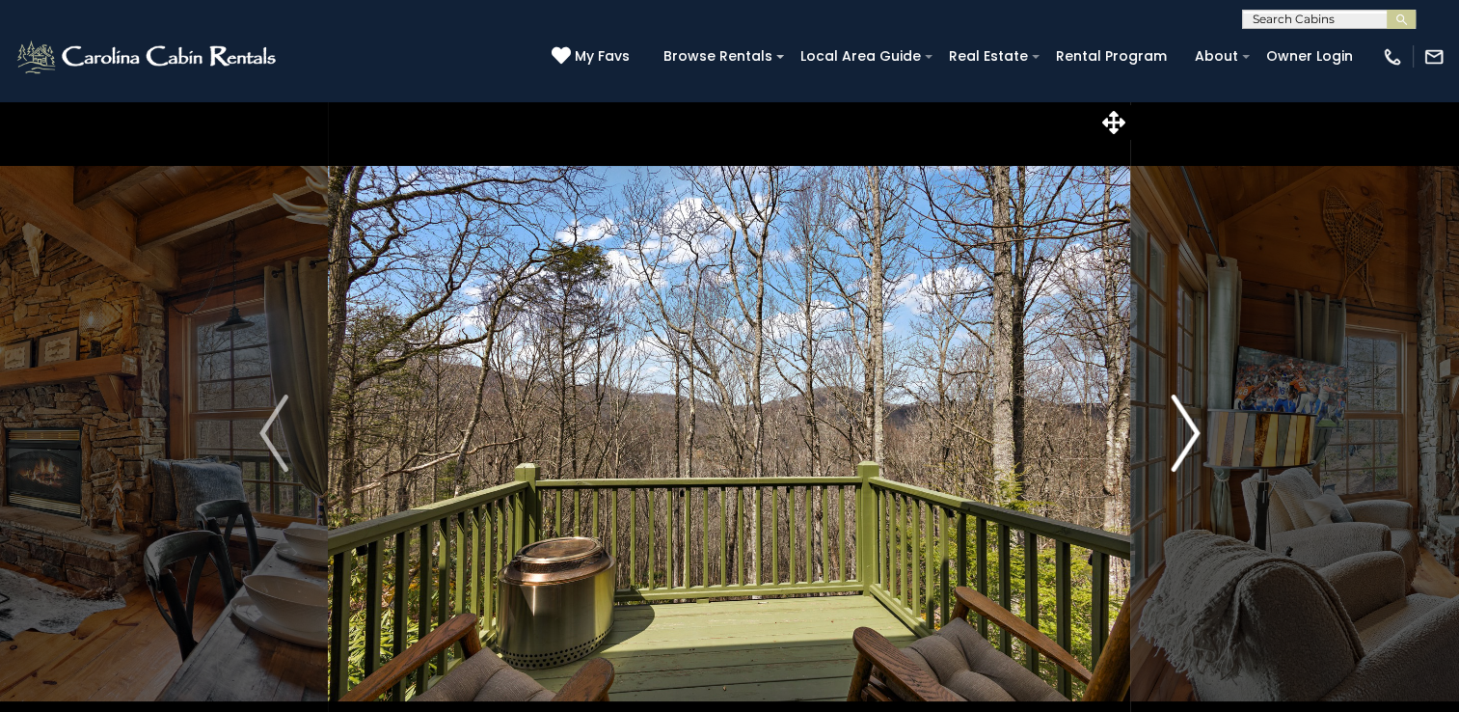
click at [1197, 428] on img "Next" at bounding box center [1185, 432] width 29 height 77
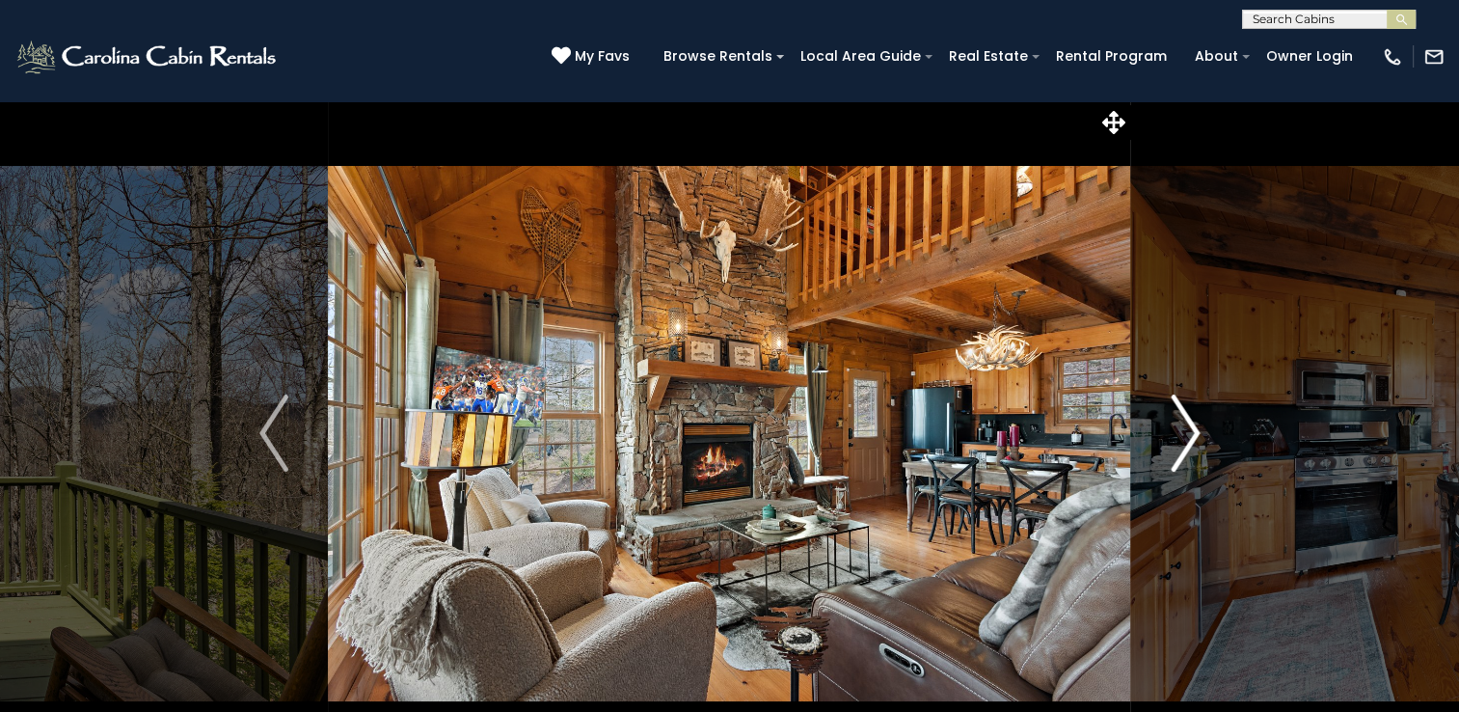
click at [1196, 427] on img "Next" at bounding box center [1185, 432] width 29 height 77
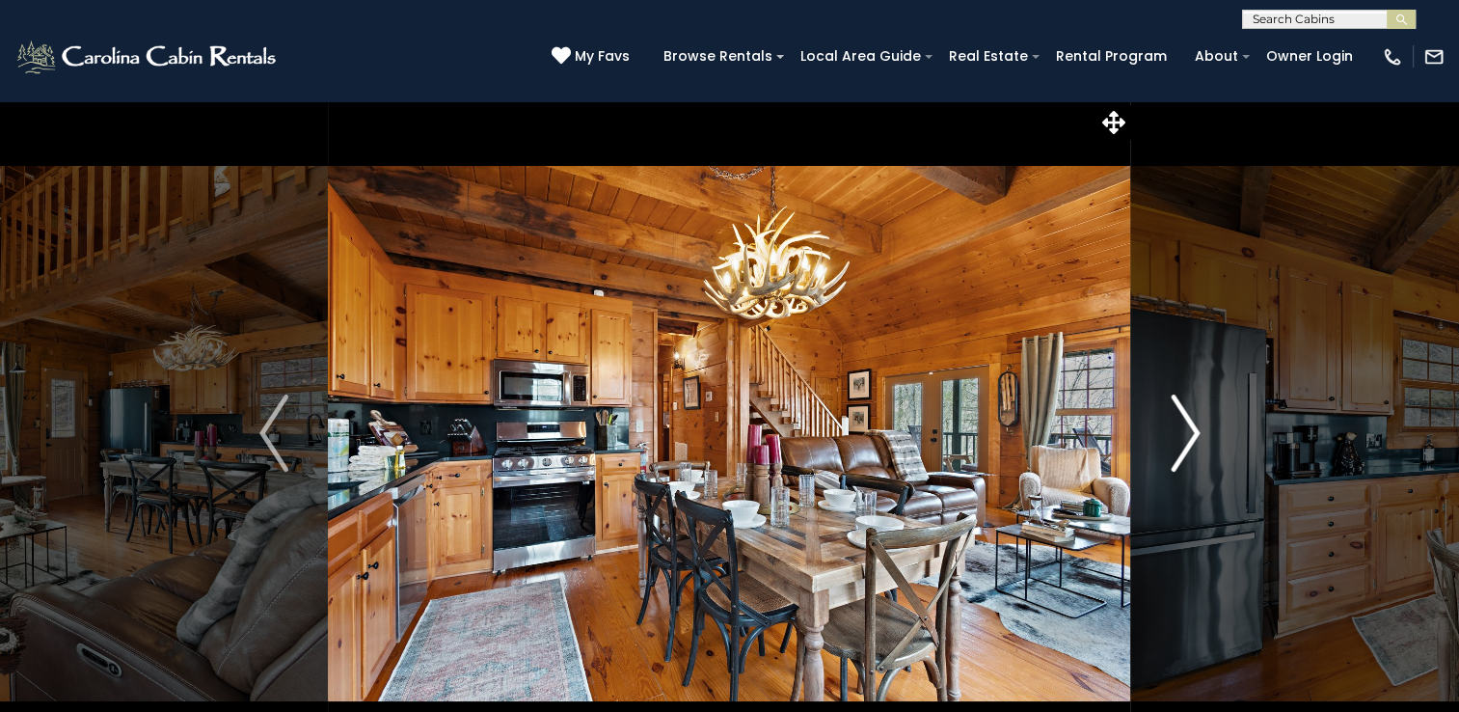
click at [1196, 427] on img "Next" at bounding box center [1185, 432] width 29 height 77
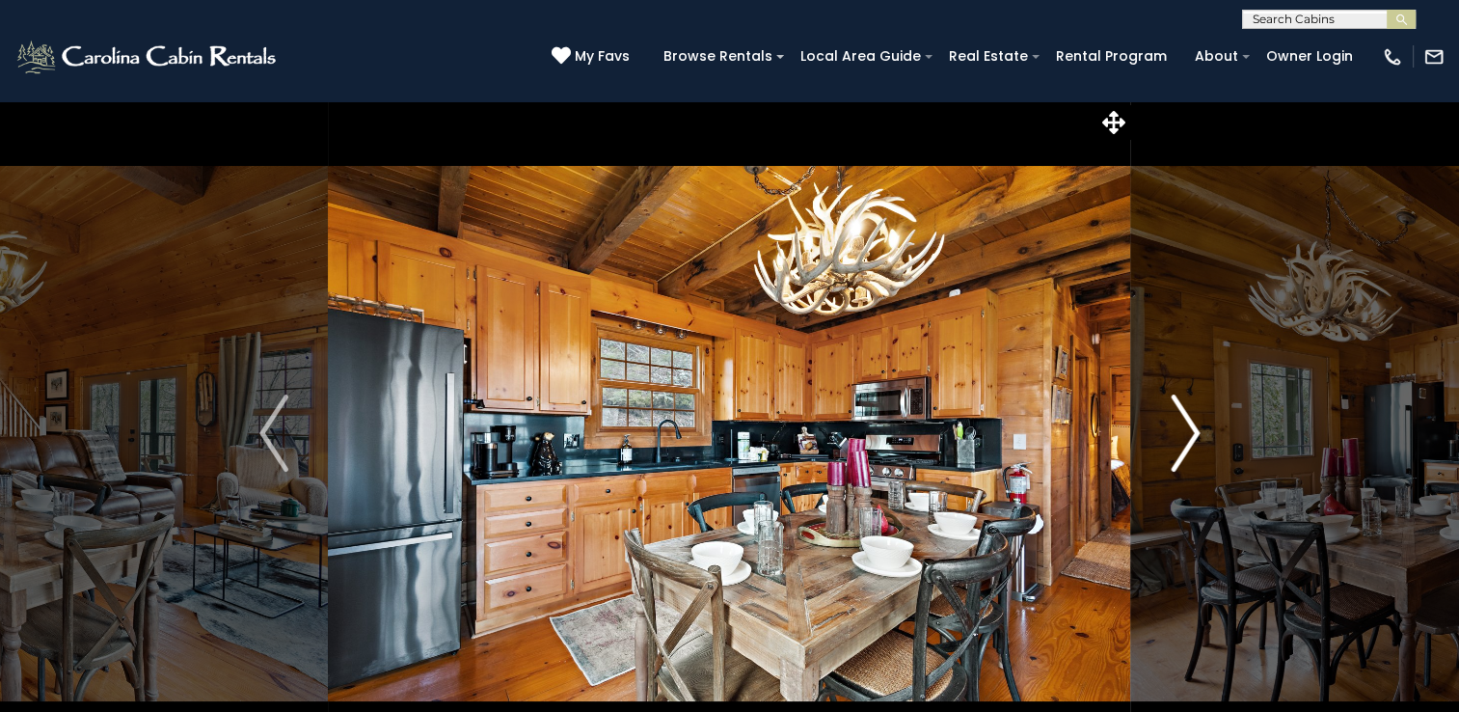
click at [1196, 426] on img "Next" at bounding box center [1185, 432] width 29 height 77
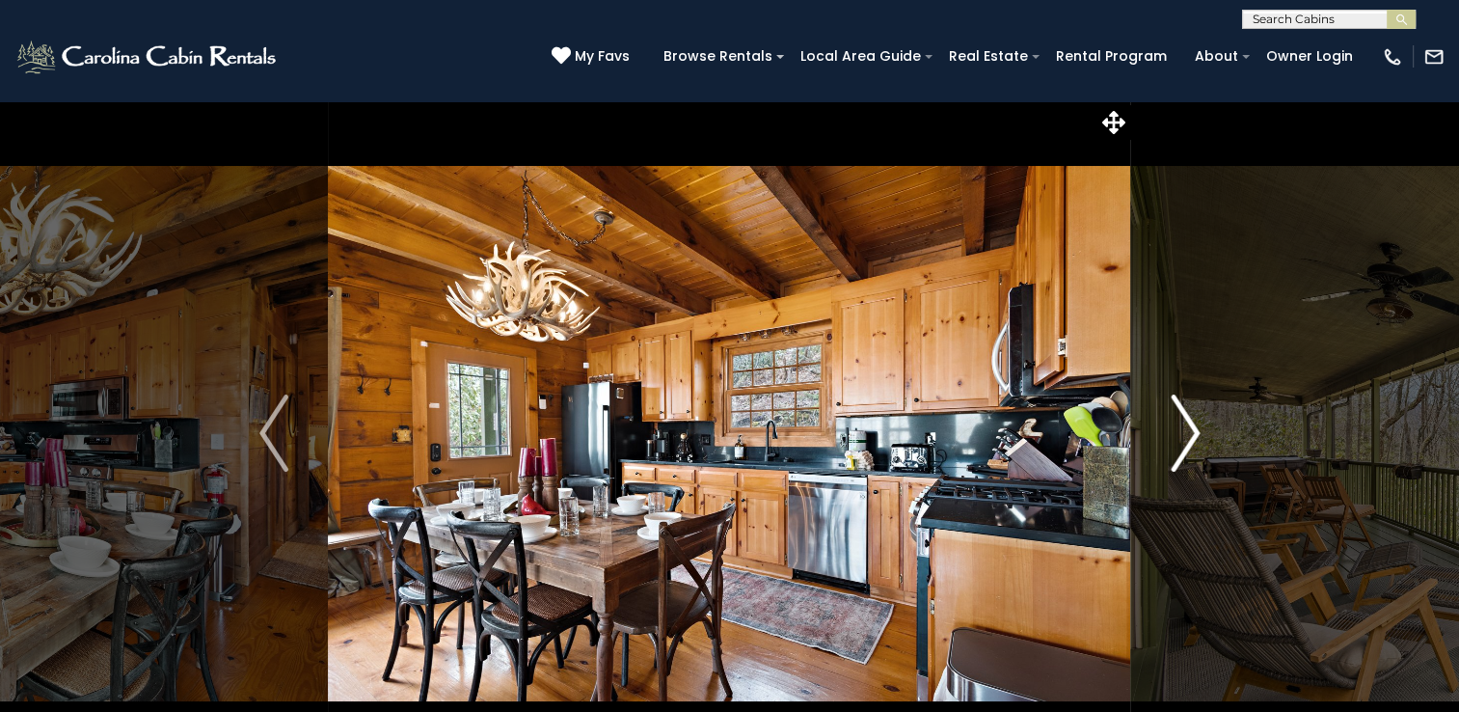
click at [1196, 426] on img "Next" at bounding box center [1185, 432] width 29 height 77
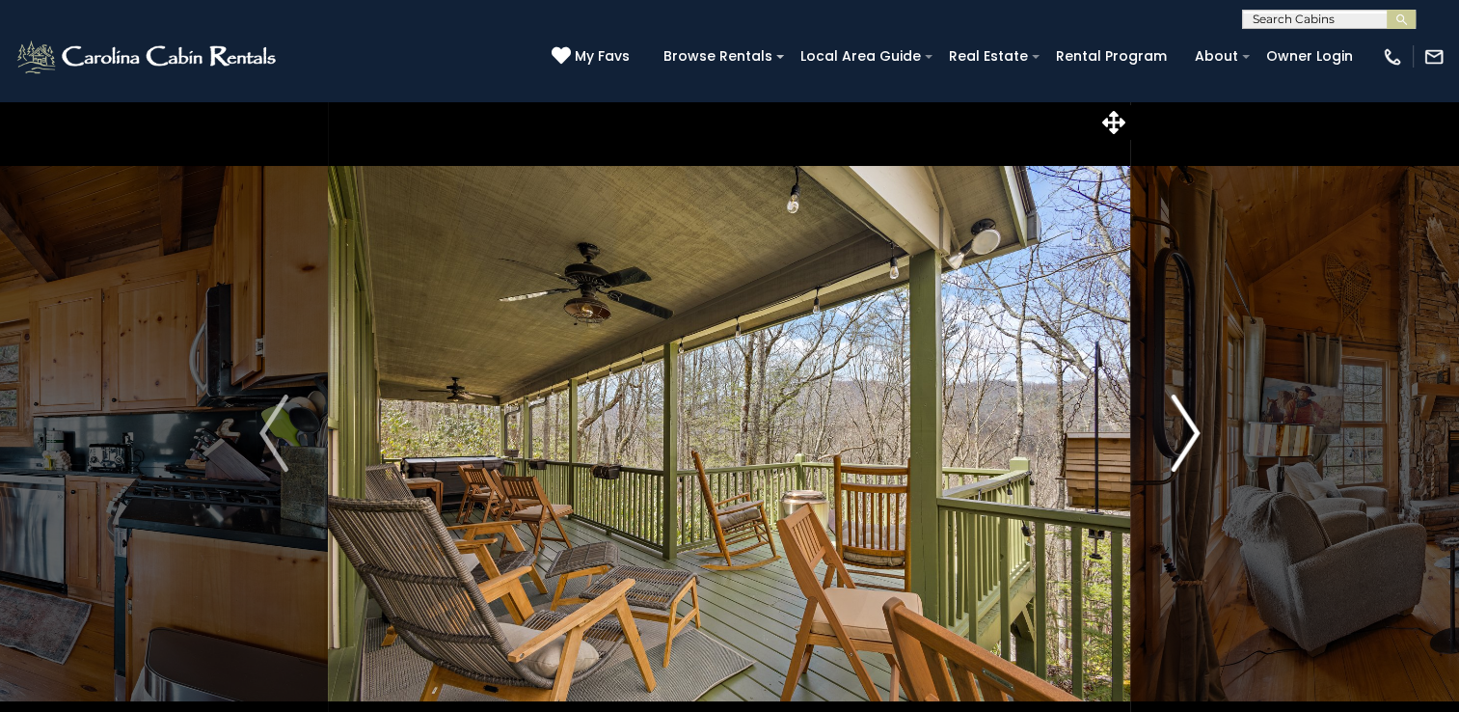
click at [1192, 425] on img "Next" at bounding box center [1185, 432] width 29 height 77
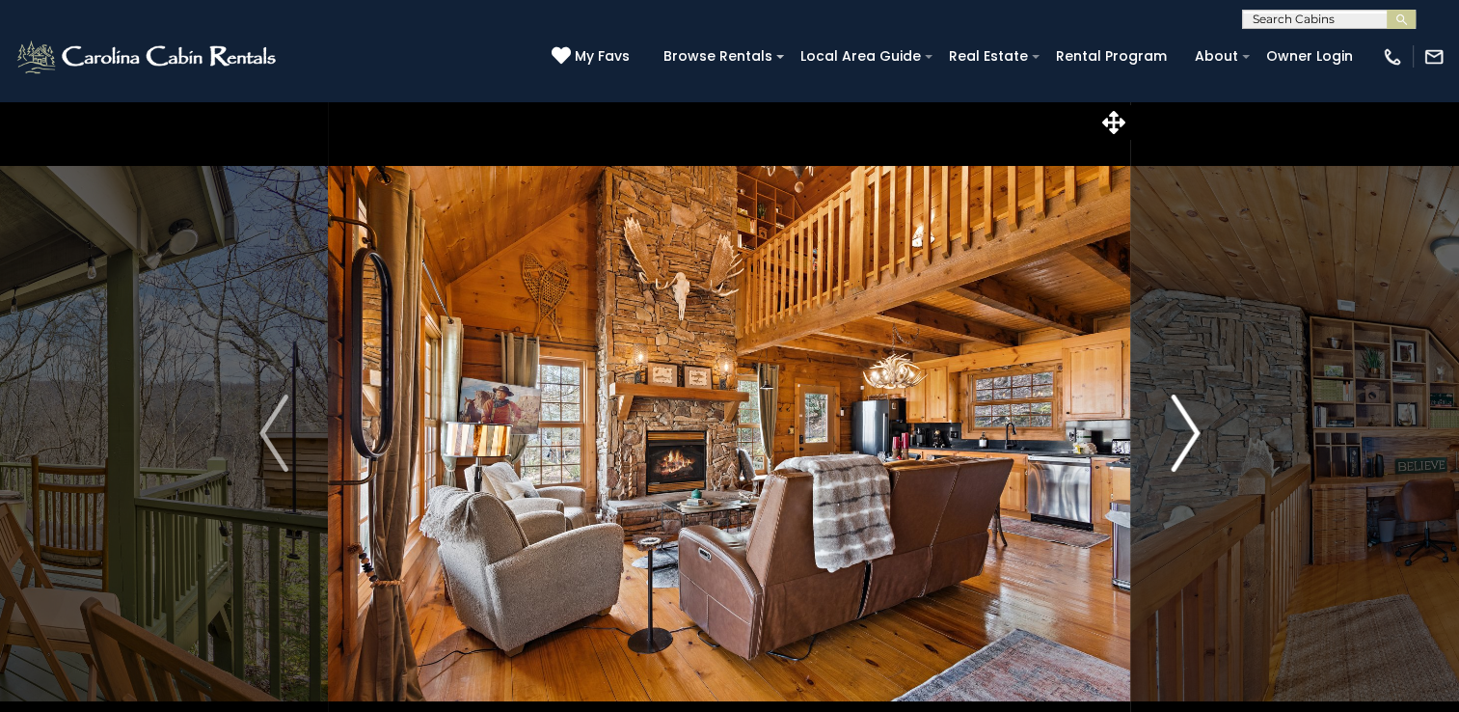
click at [1192, 425] on img "Next" at bounding box center [1185, 432] width 29 height 77
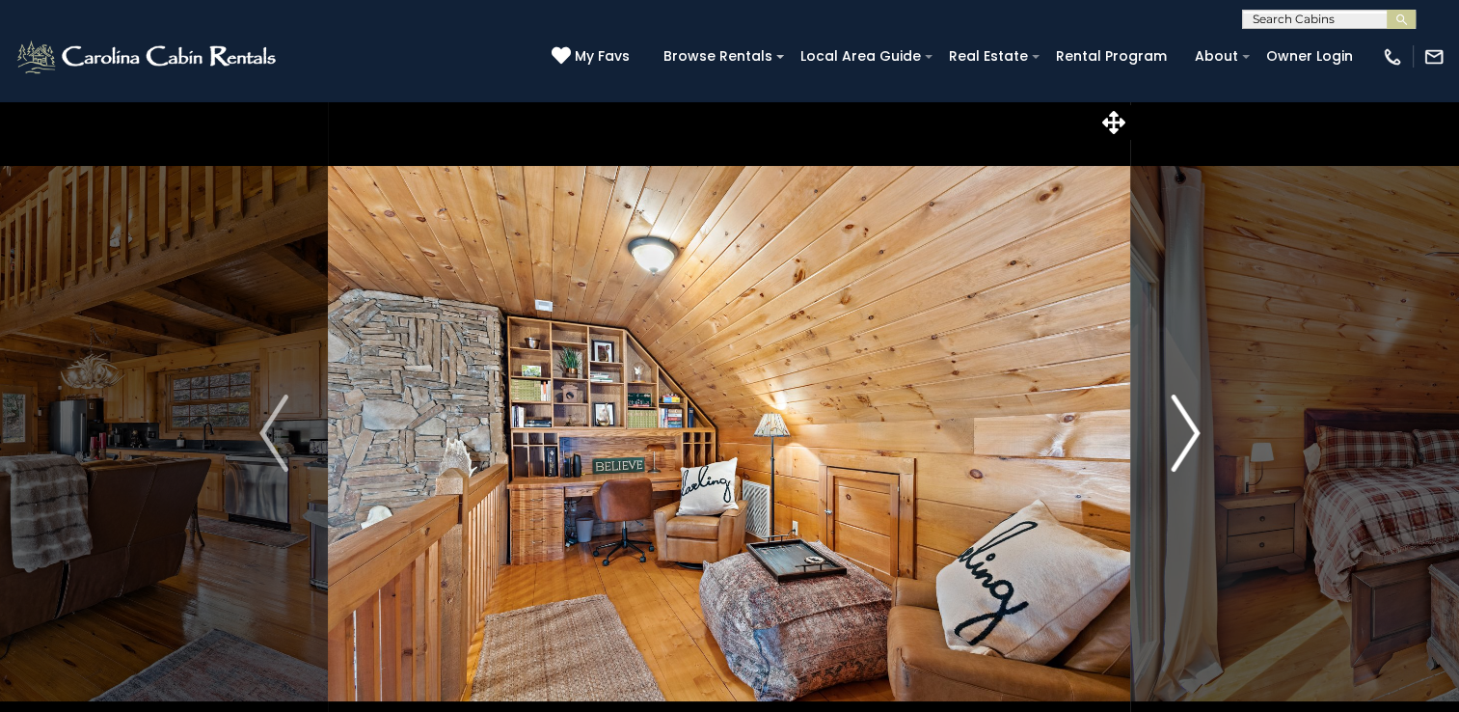
click at [1192, 425] on img "Next" at bounding box center [1185, 432] width 29 height 77
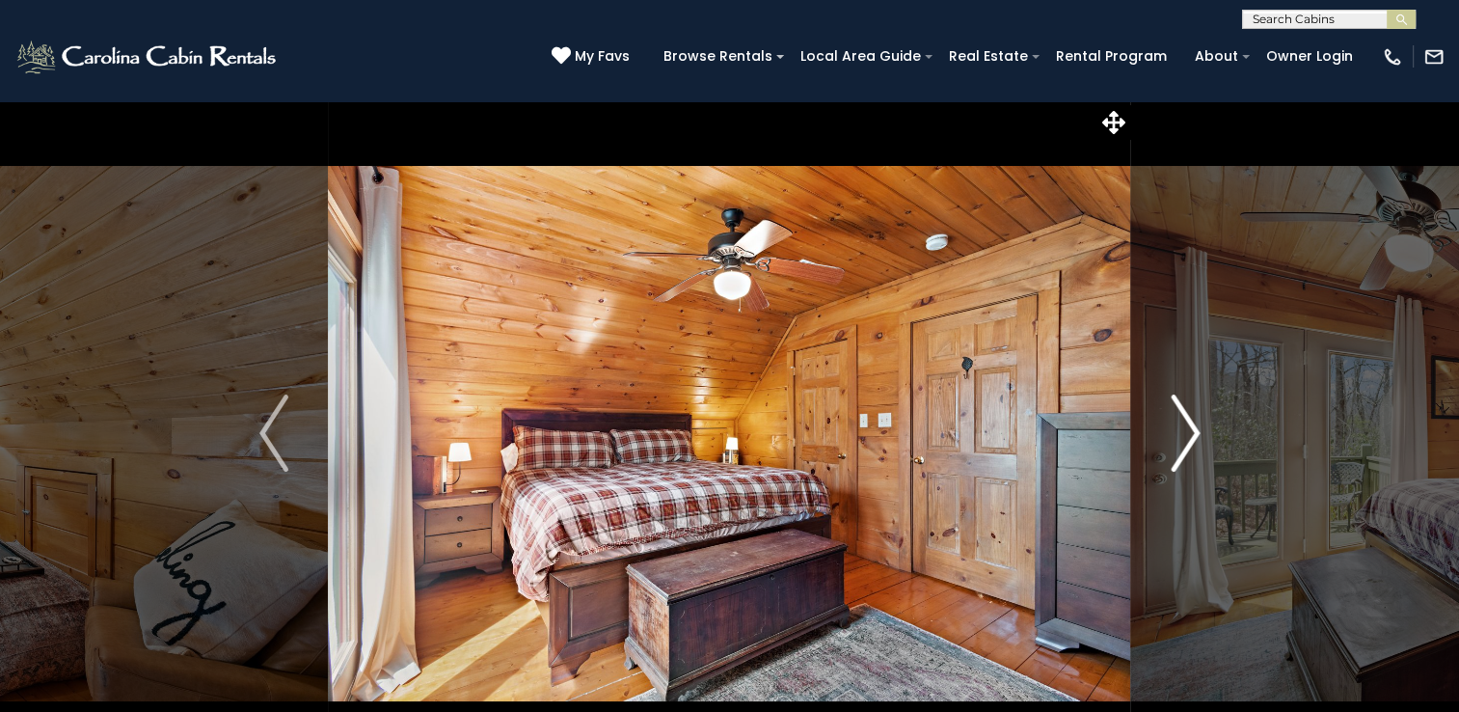
click at [1192, 425] on img "Next" at bounding box center [1185, 432] width 29 height 77
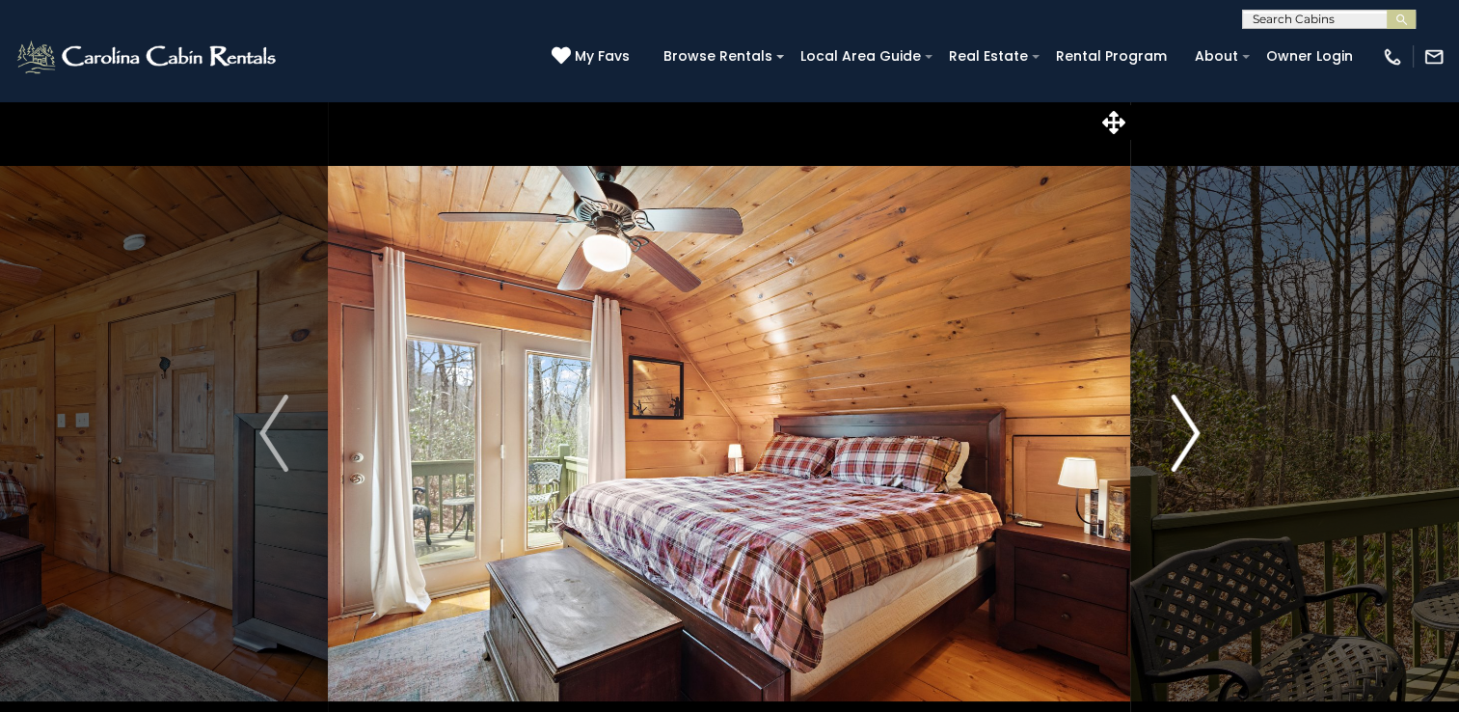
click at [1192, 425] on img "Next" at bounding box center [1185, 432] width 29 height 77
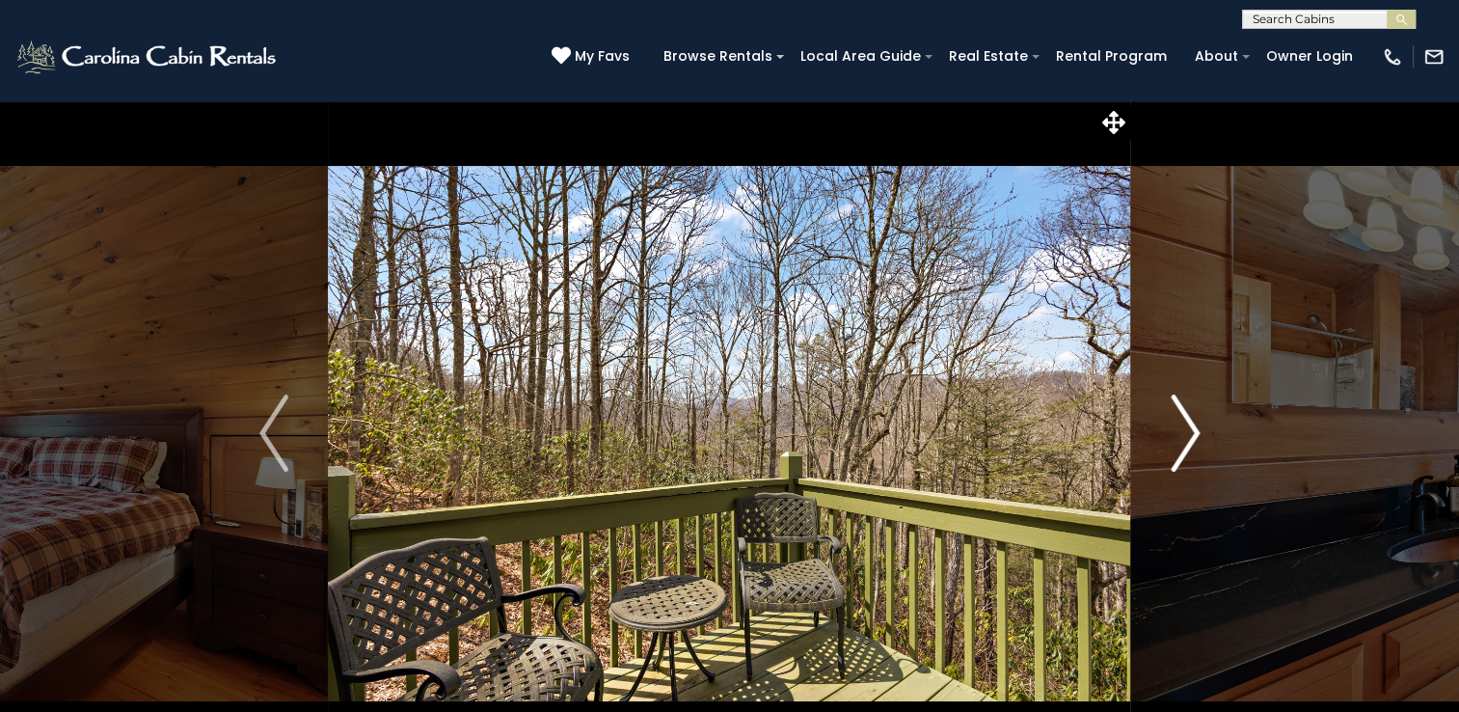
click at [1192, 425] on img "Next" at bounding box center [1185, 432] width 29 height 77
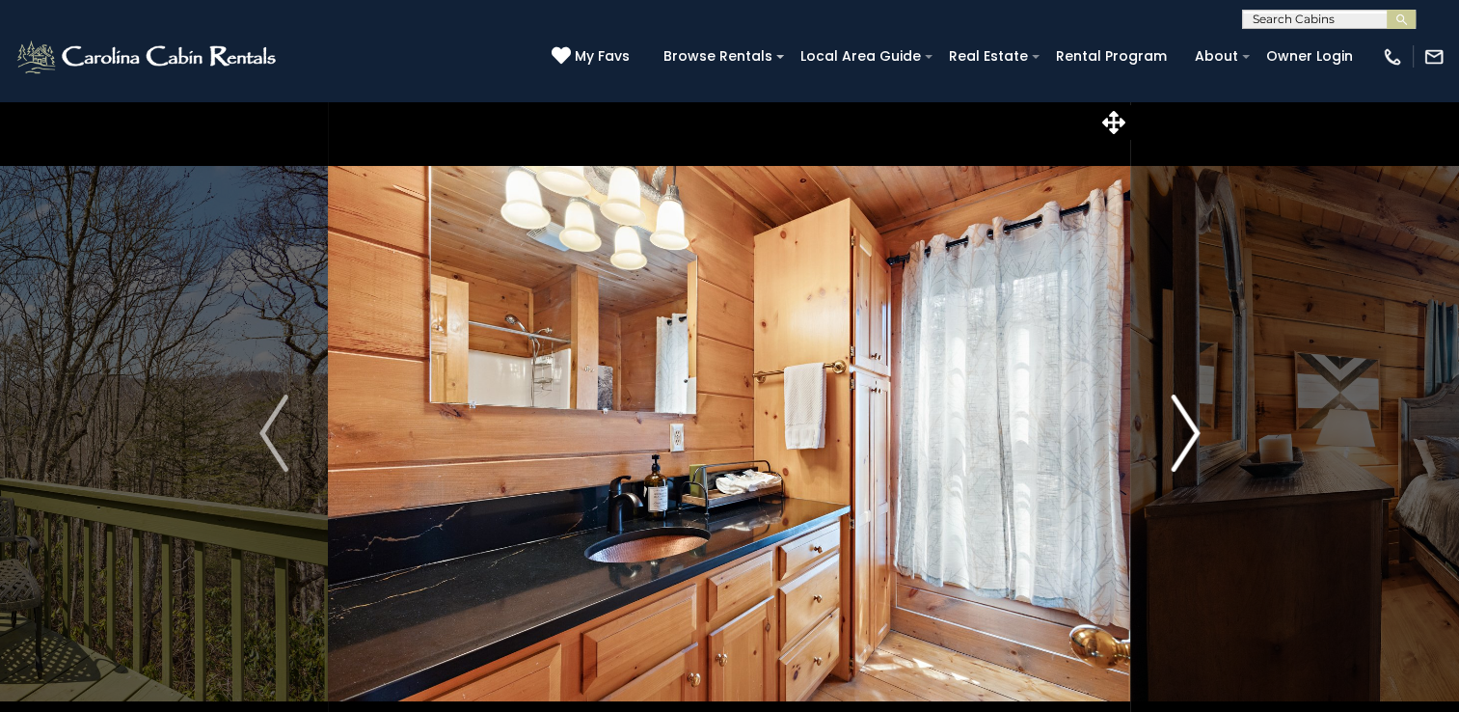
click at [1192, 425] on img "Next" at bounding box center [1185, 432] width 29 height 77
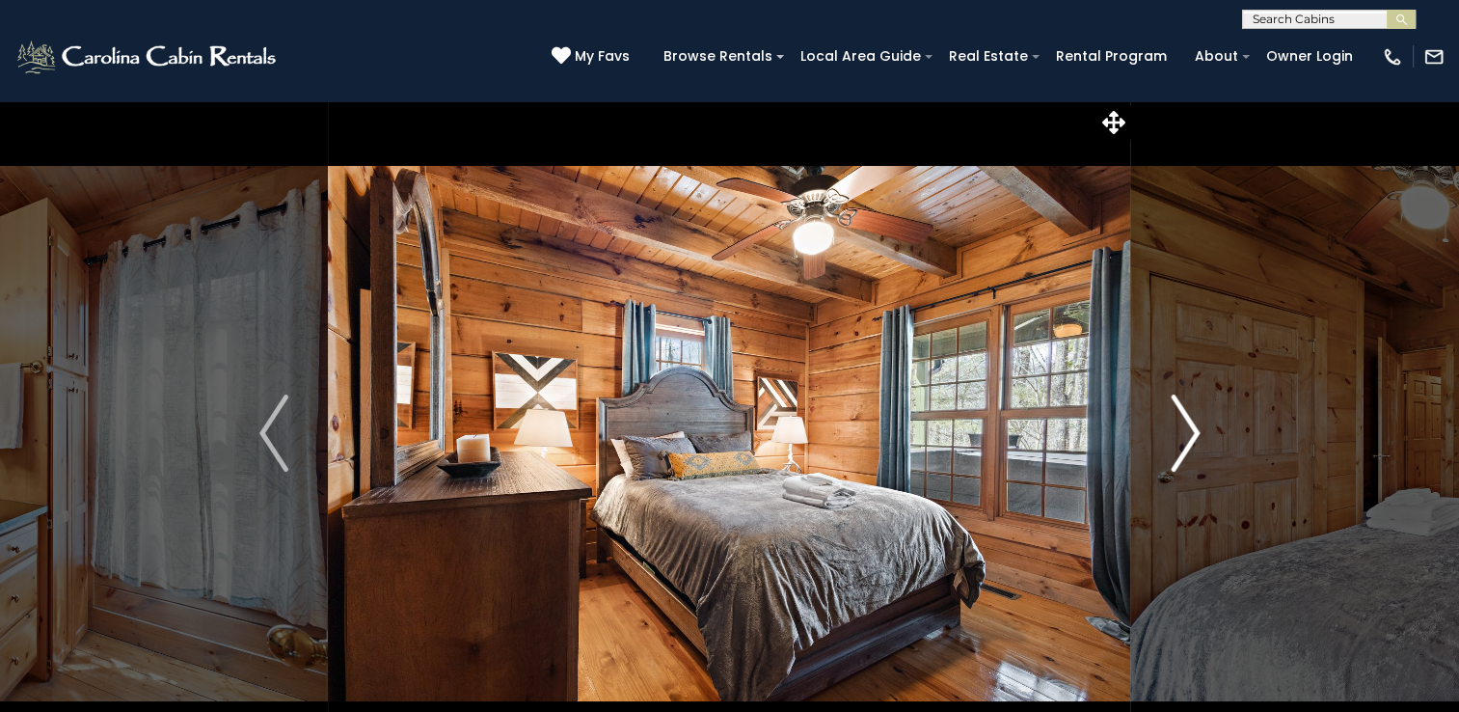
click at [1192, 425] on img "Next" at bounding box center [1185, 432] width 29 height 77
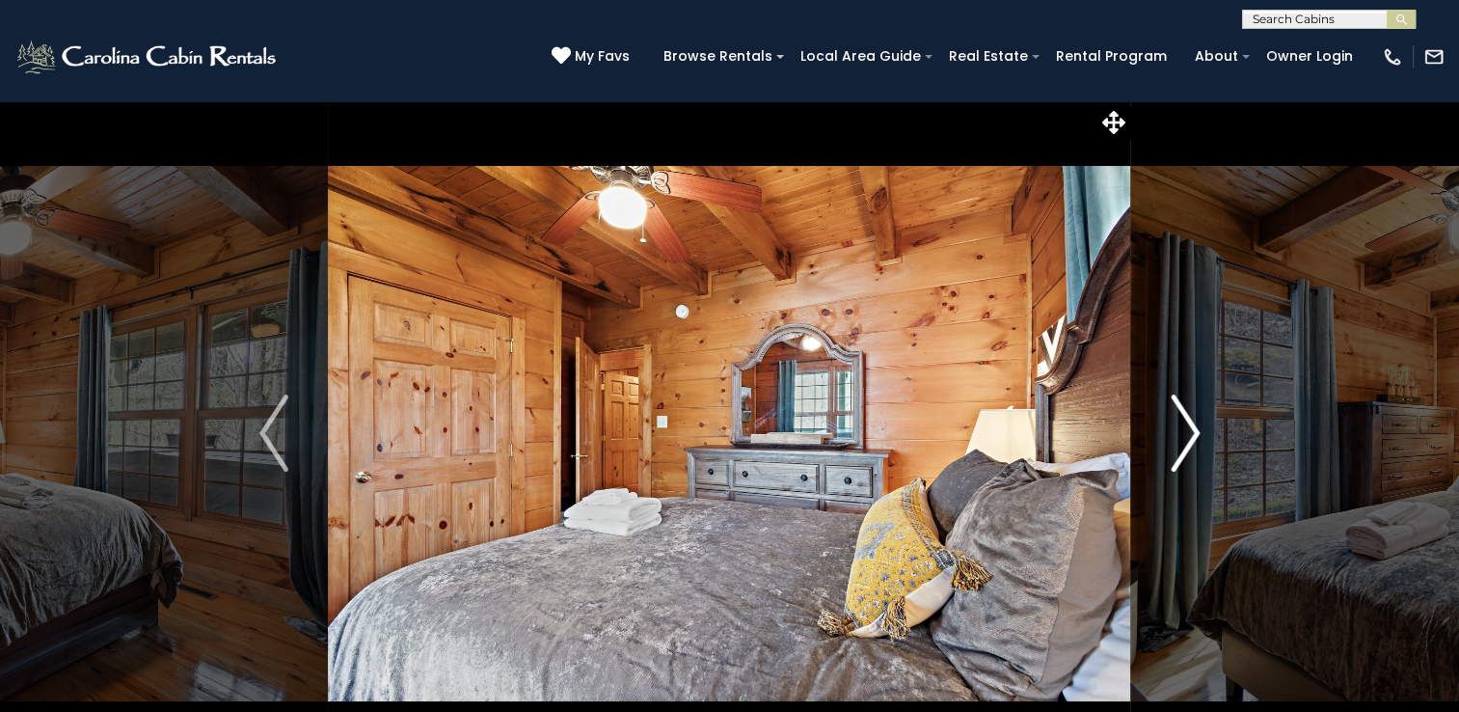
click at [1192, 425] on img "Next" at bounding box center [1185, 432] width 29 height 77
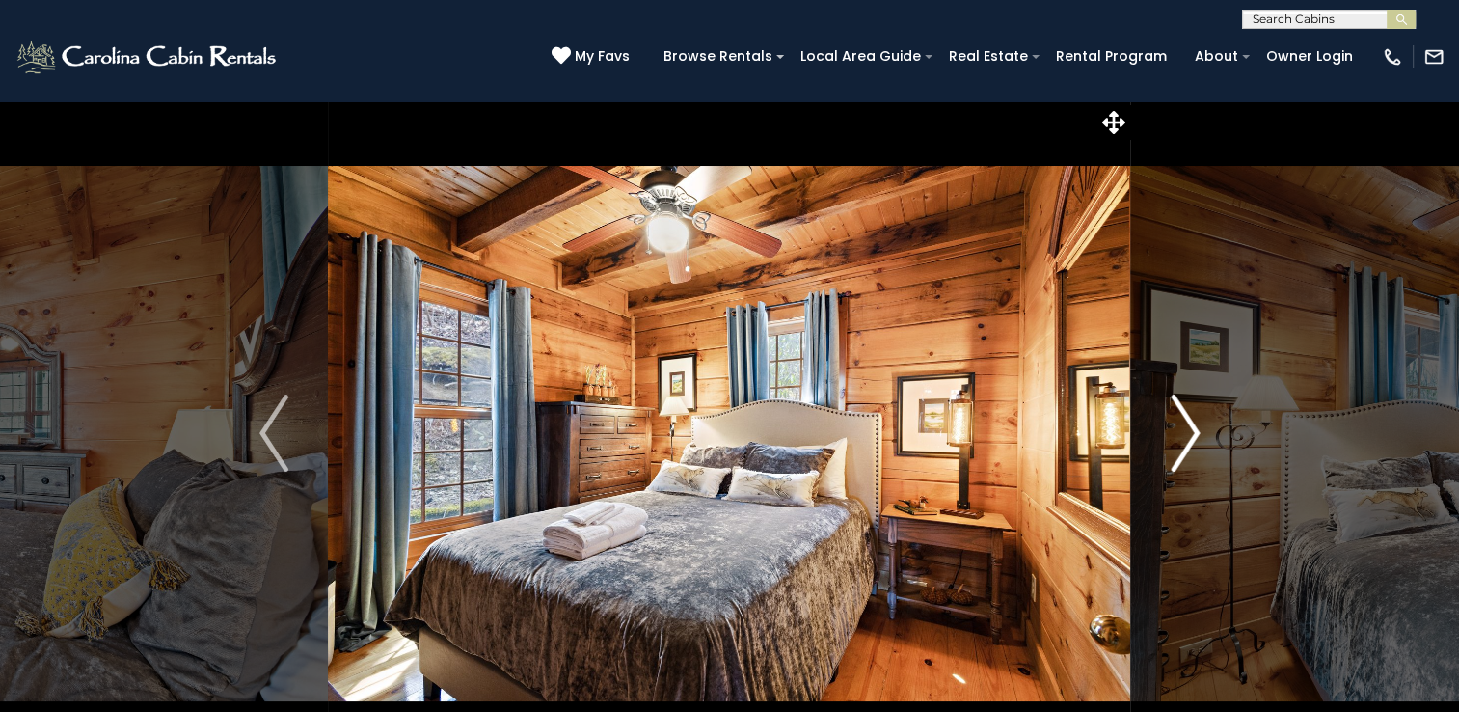
click at [1192, 425] on img "Next" at bounding box center [1185, 432] width 29 height 77
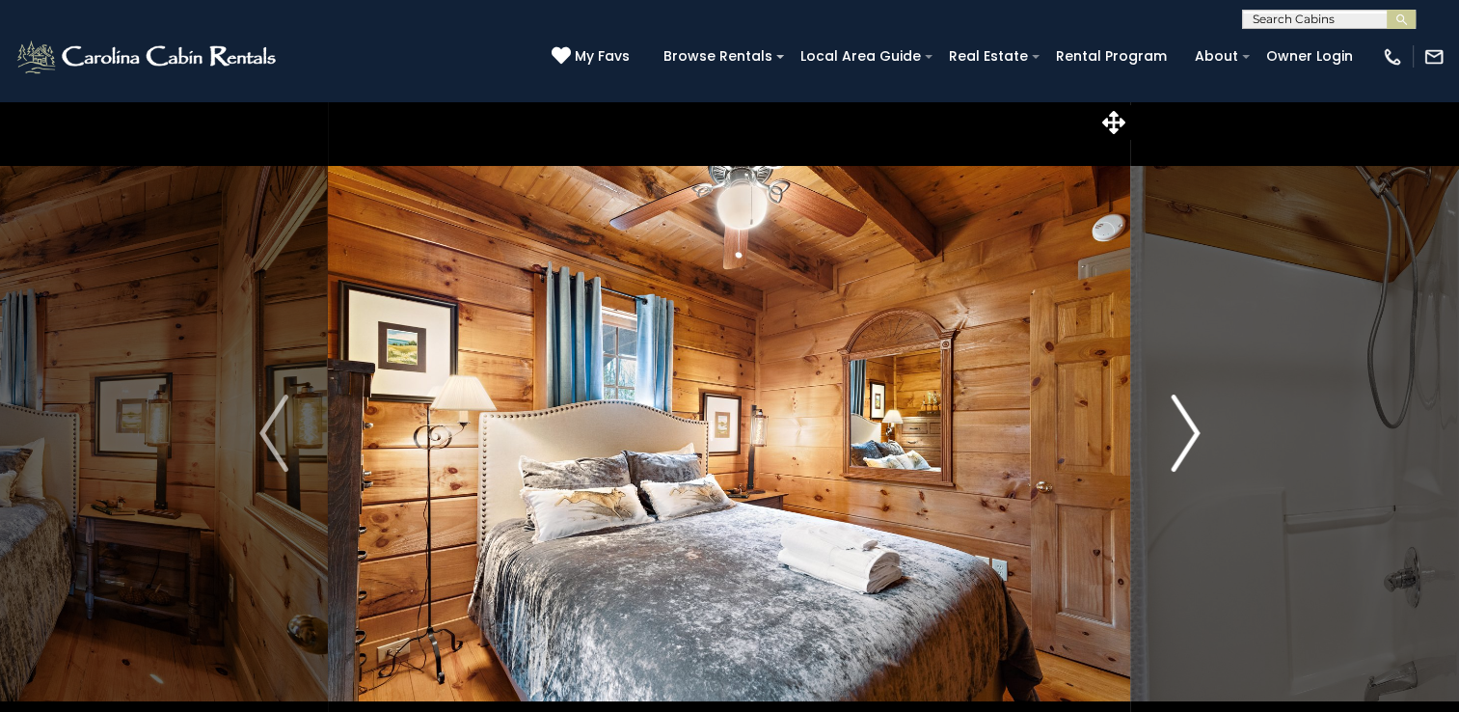
click at [1192, 425] on img "Next" at bounding box center [1185, 432] width 29 height 77
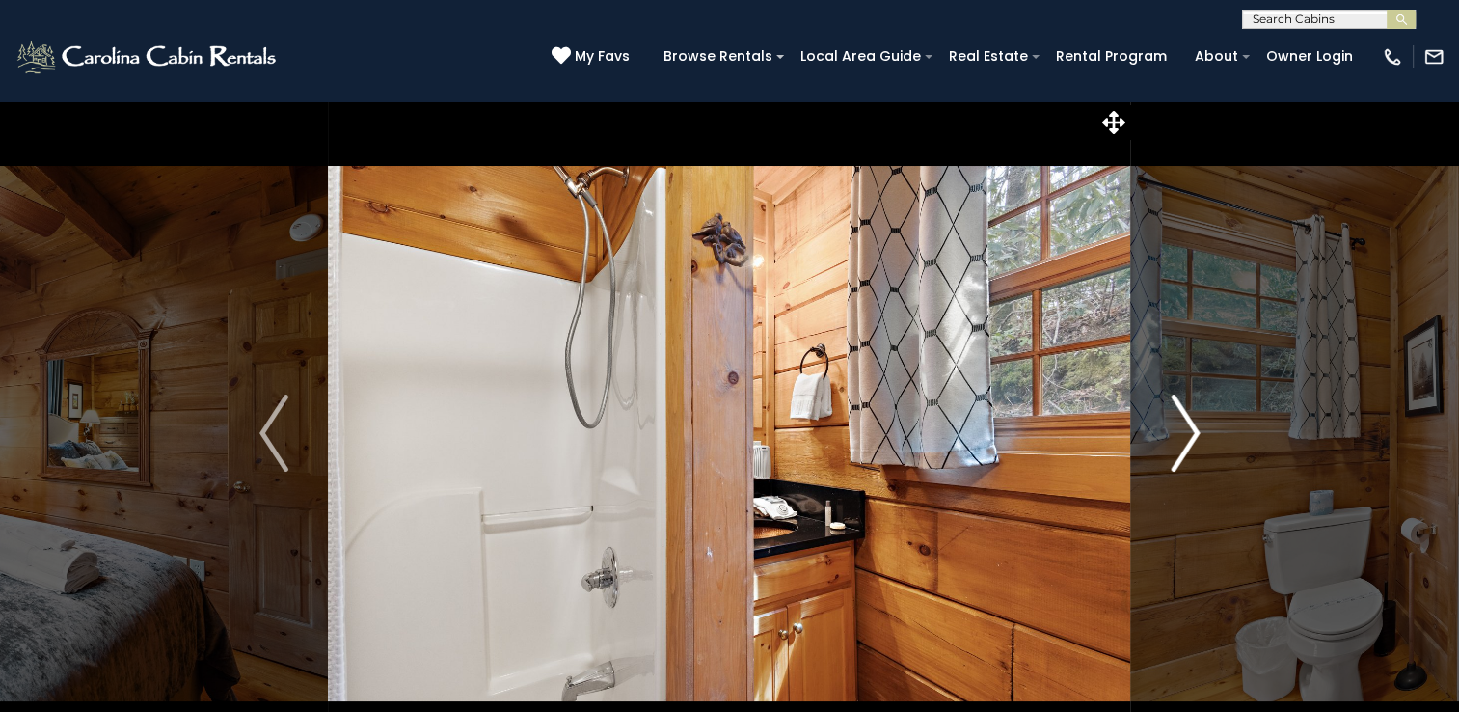
click at [1191, 424] on img "Next" at bounding box center [1185, 432] width 29 height 77
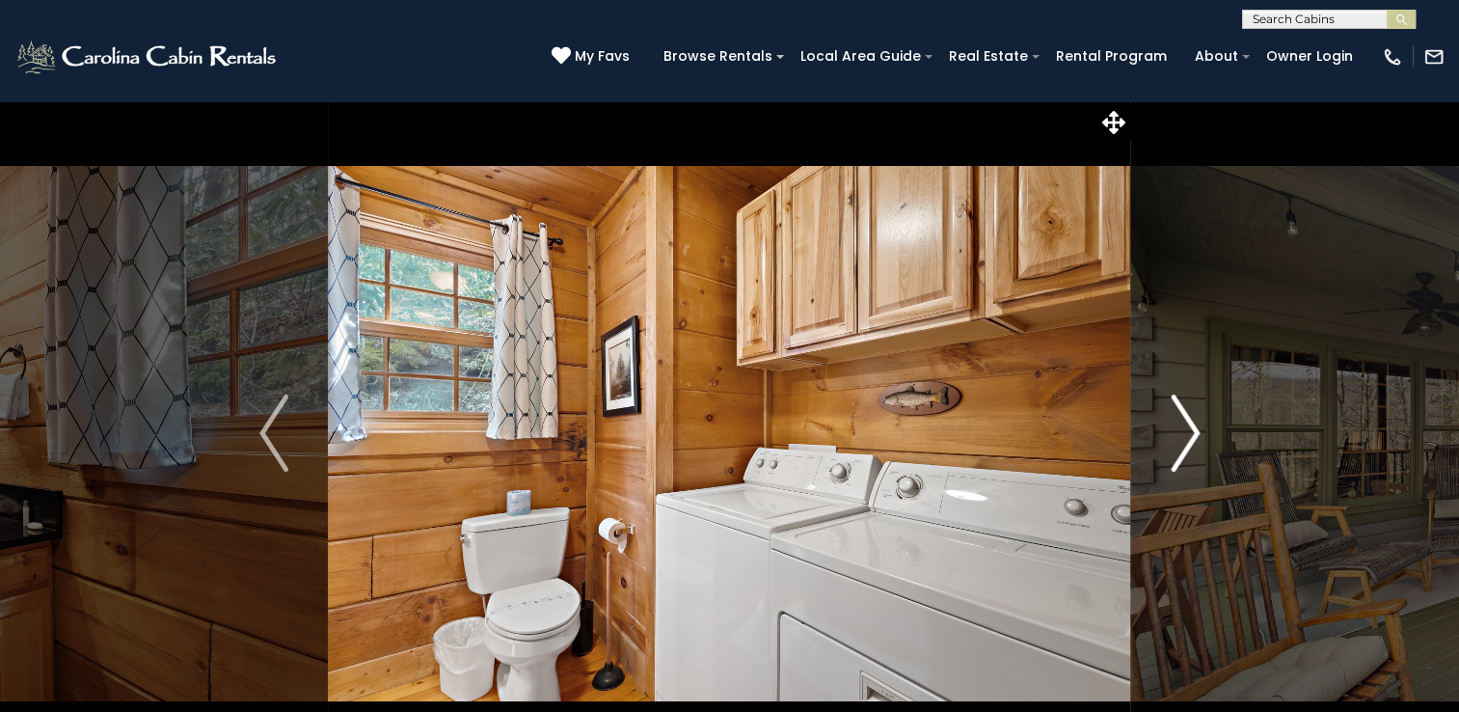
click at [1191, 424] on img "Next" at bounding box center [1185, 432] width 29 height 77
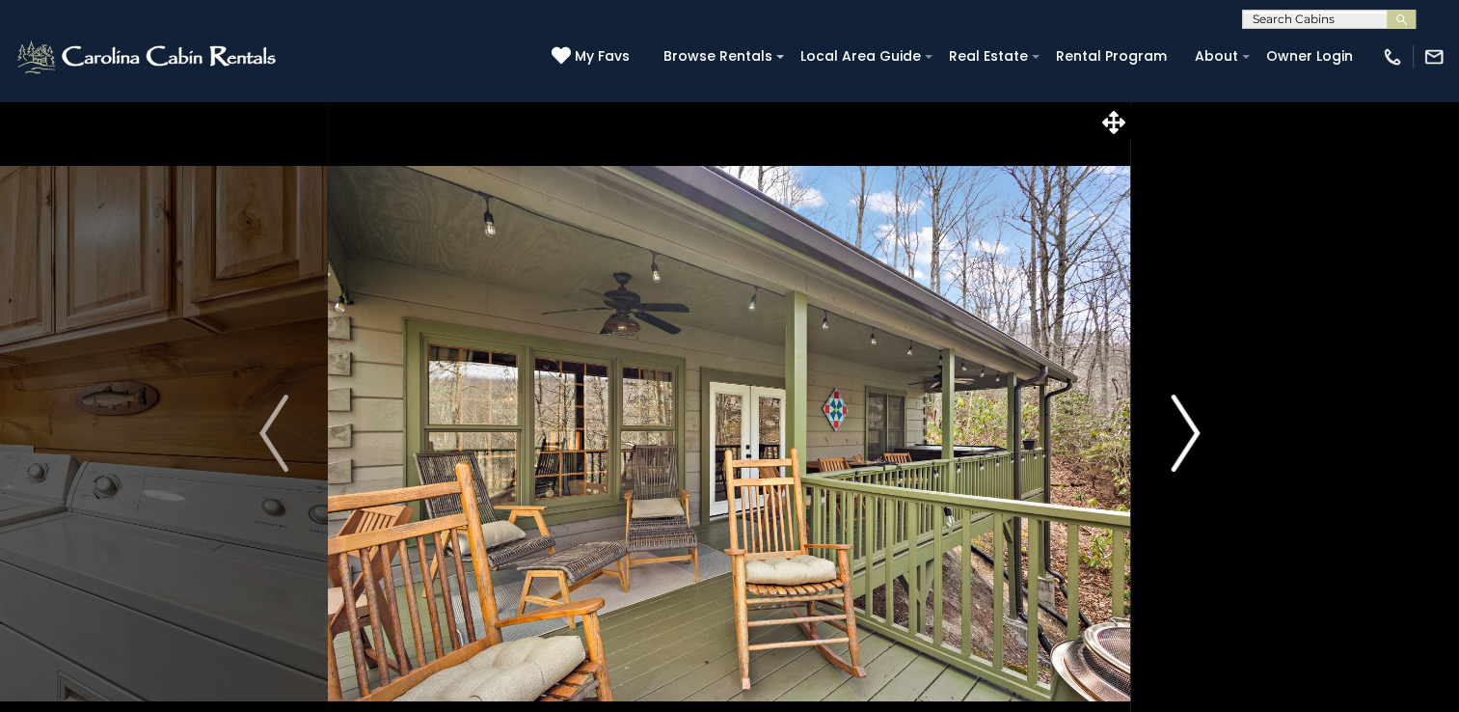
click at [1191, 424] on img "Next" at bounding box center [1185, 432] width 29 height 77
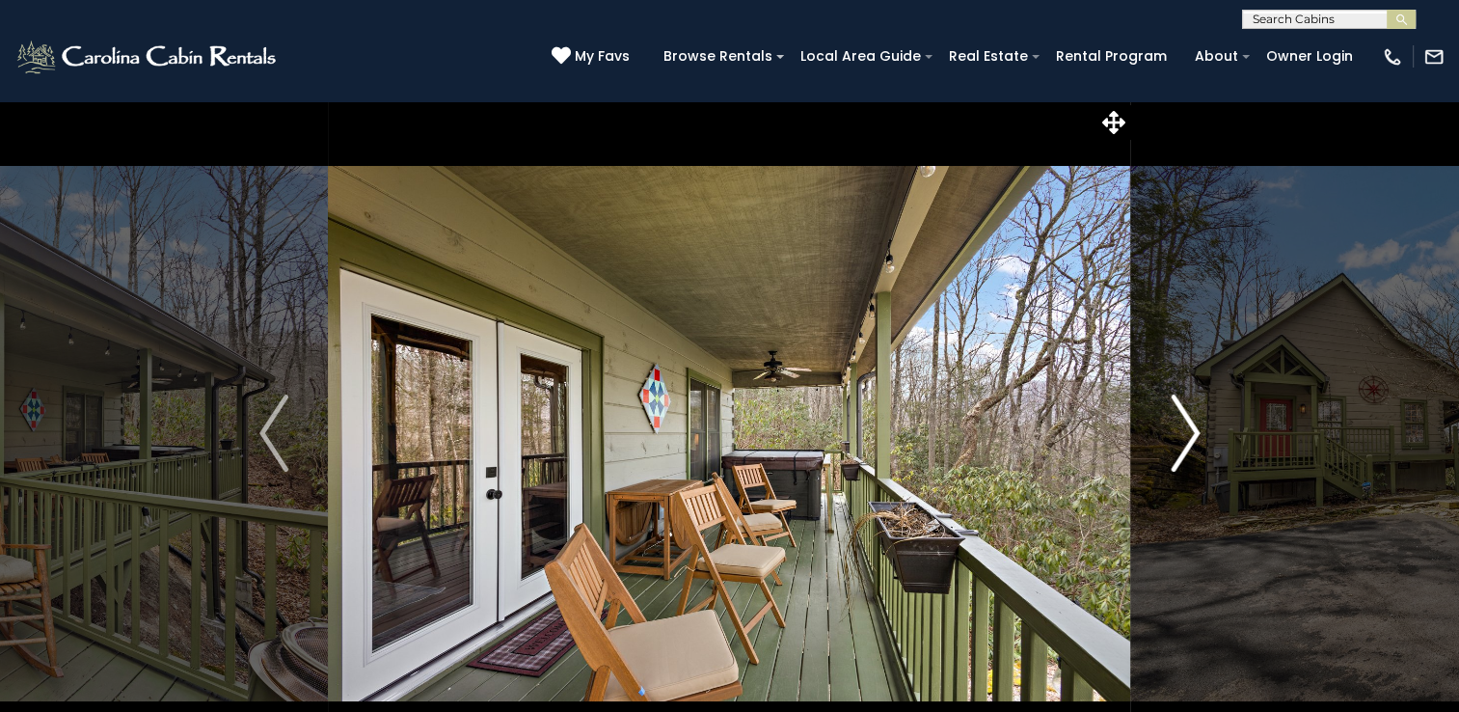
click at [1191, 424] on img "Next" at bounding box center [1185, 432] width 29 height 77
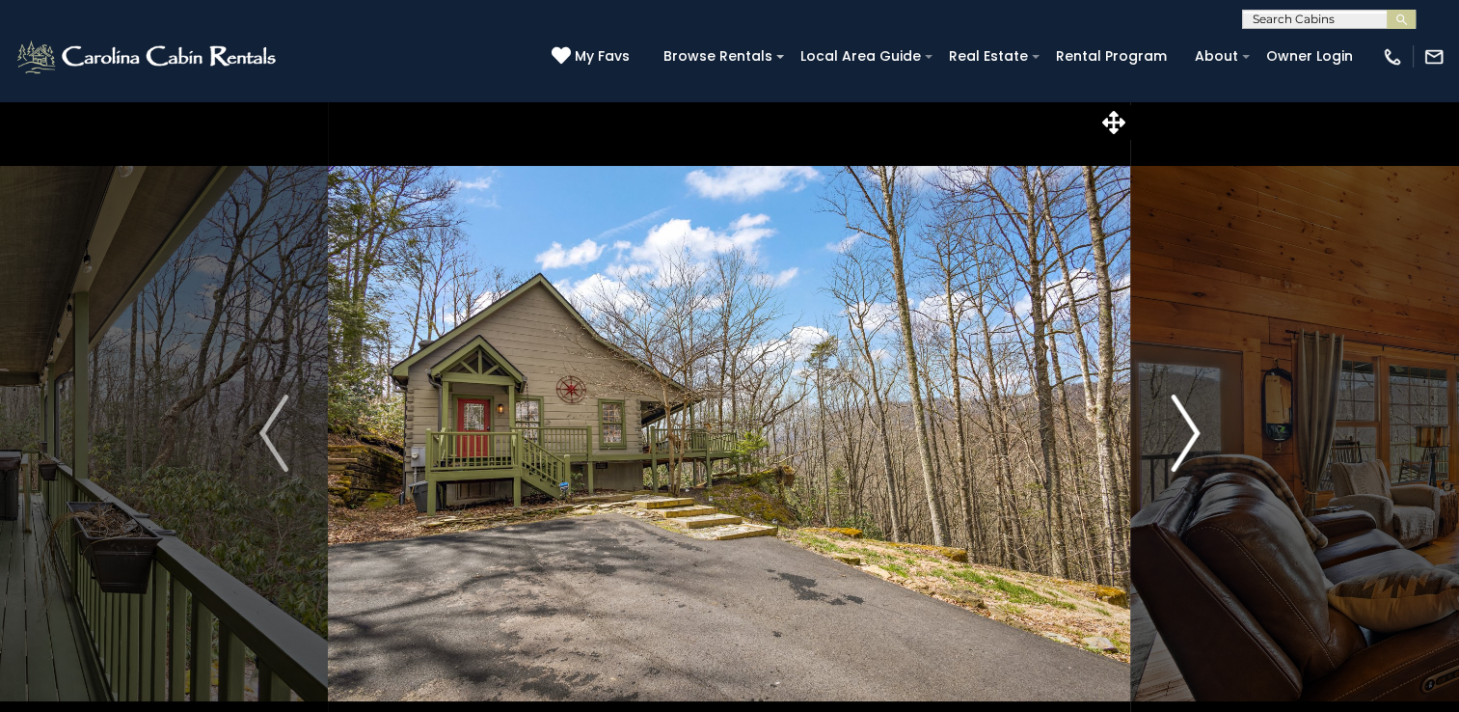
click at [1191, 424] on img "Next" at bounding box center [1185, 432] width 29 height 77
